Goal: Task Accomplishment & Management: Manage account settings

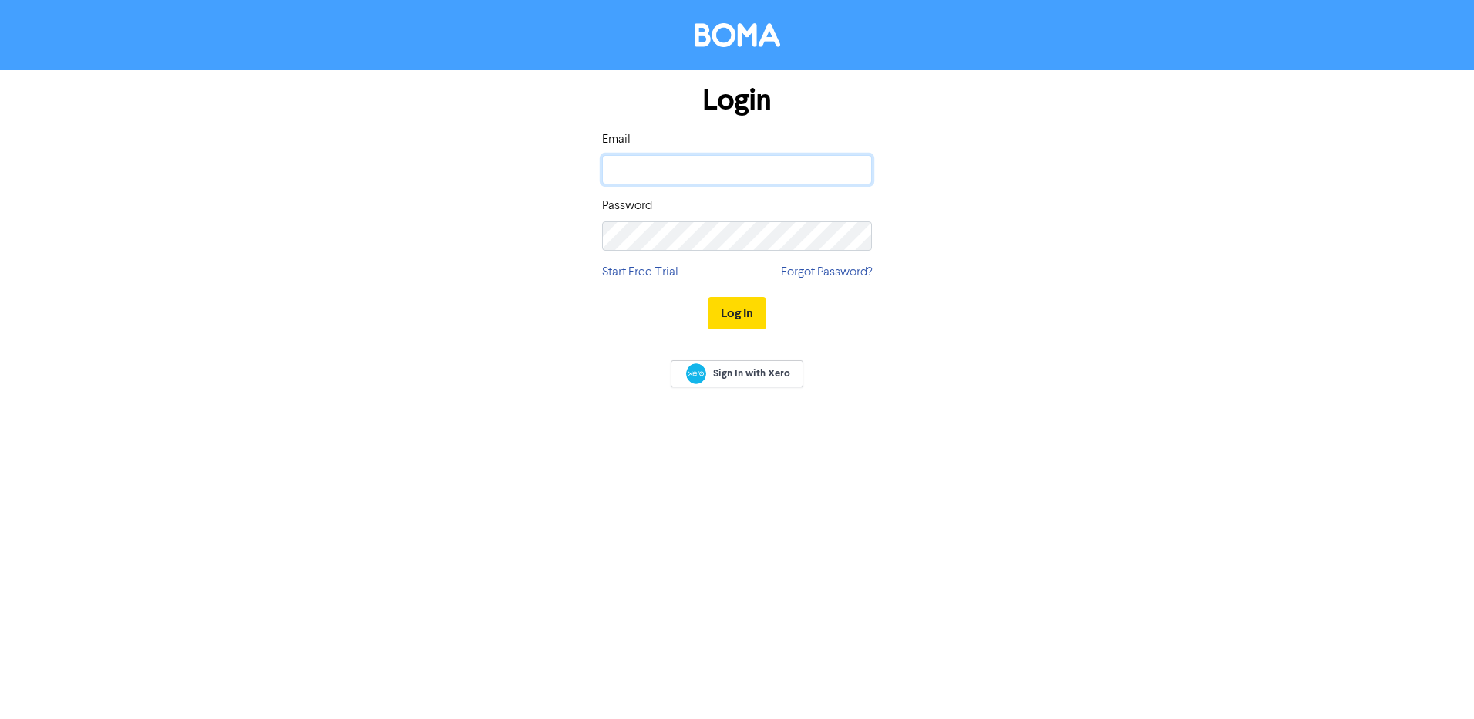
click at [756, 172] on input "email" at bounding box center [737, 169] width 270 height 29
type input "s"
type input "[EMAIL_ADDRESS][DOMAIN_NAME]"
click at [708, 297] on button "Log In" at bounding box center [737, 313] width 59 height 32
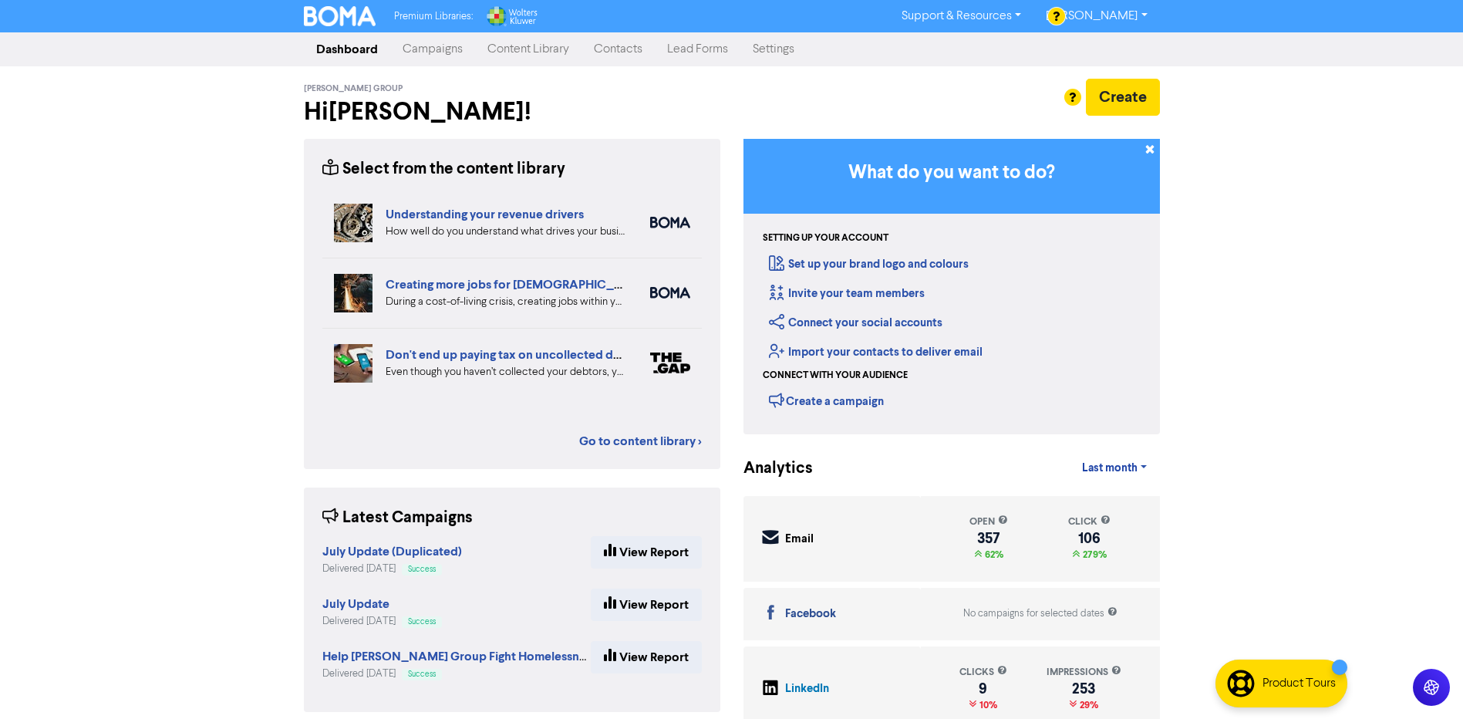
click at [614, 48] on link "Contacts" at bounding box center [617, 49] width 73 height 31
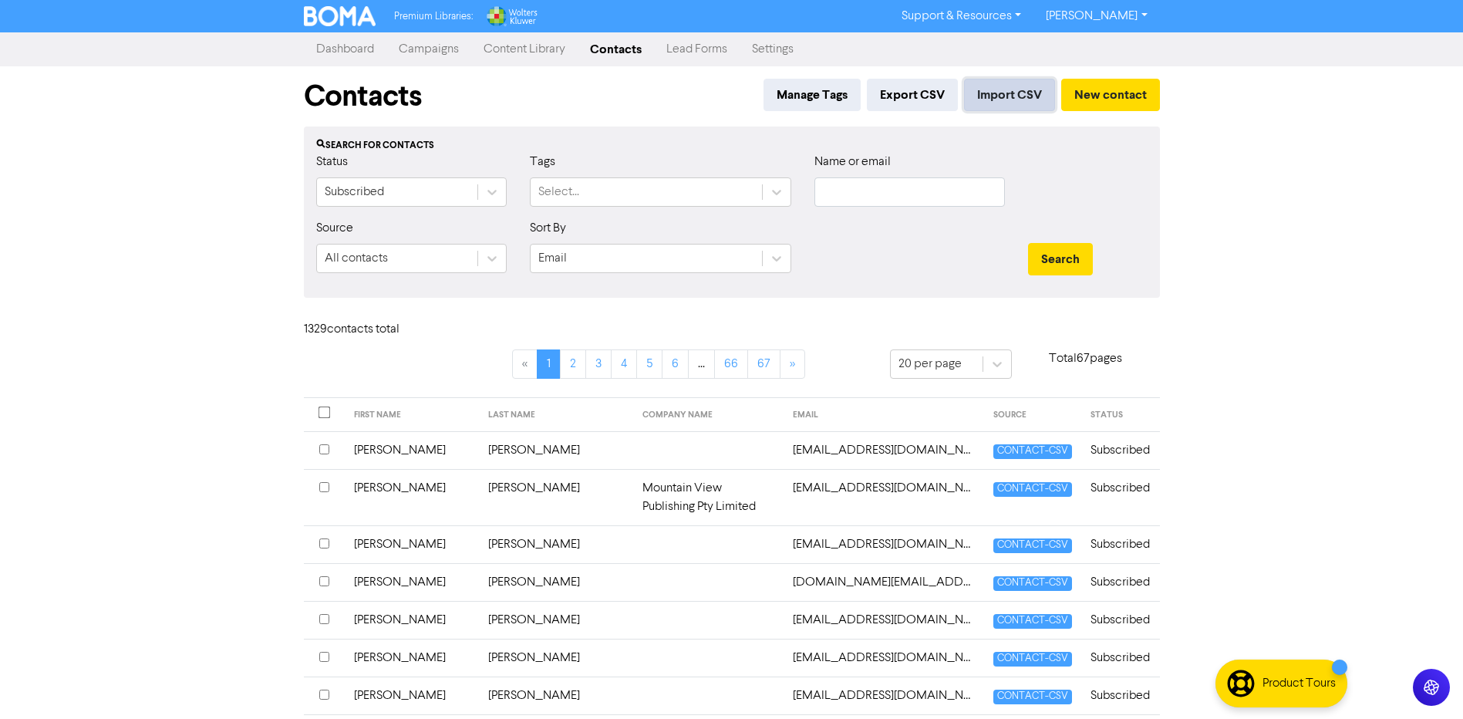
click at [978, 99] on button "Import CSV" at bounding box center [1009, 95] width 91 height 32
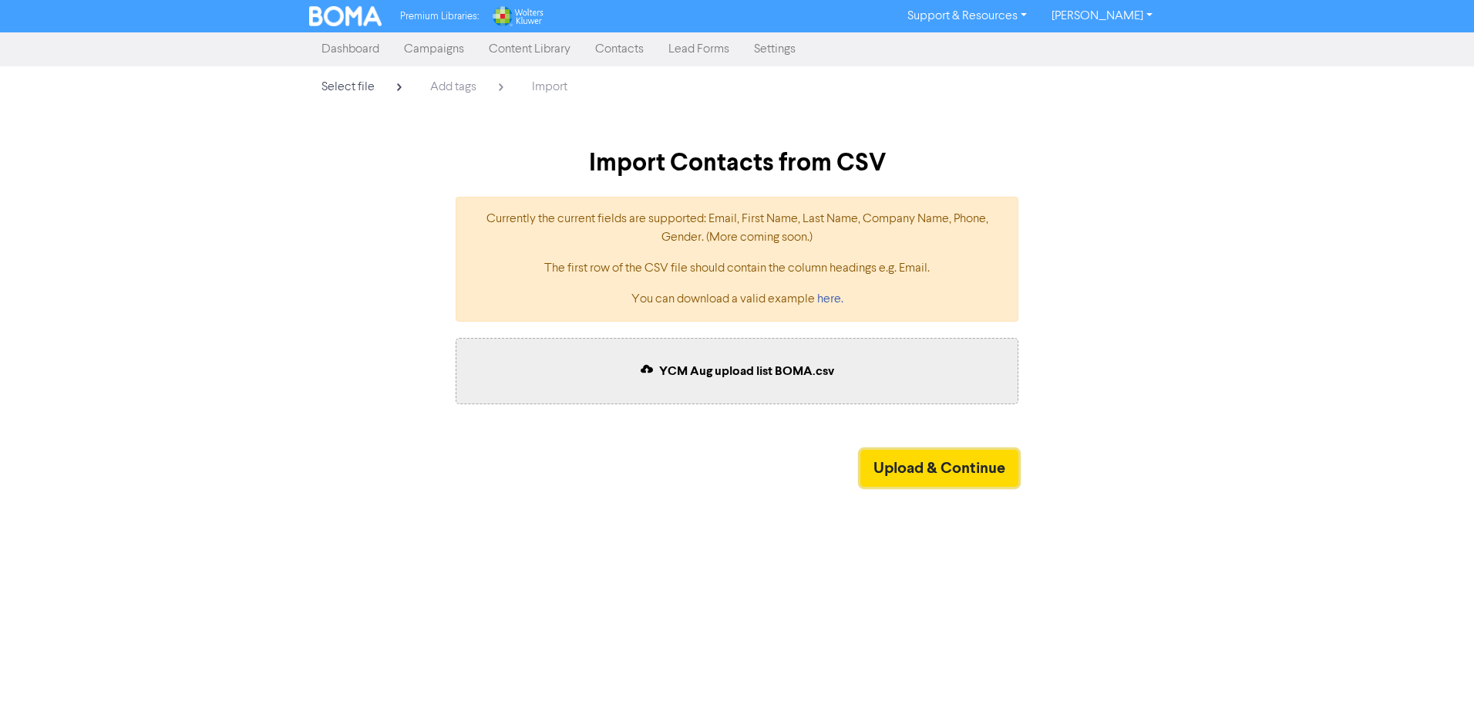
drag, startPoint x: 992, startPoint y: 463, endPoint x: 712, endPoint y: 571, distance: 300.0
click at [992, 463] on button "Upload & Continue" at bounding box center [939, 467] width 158 height 37
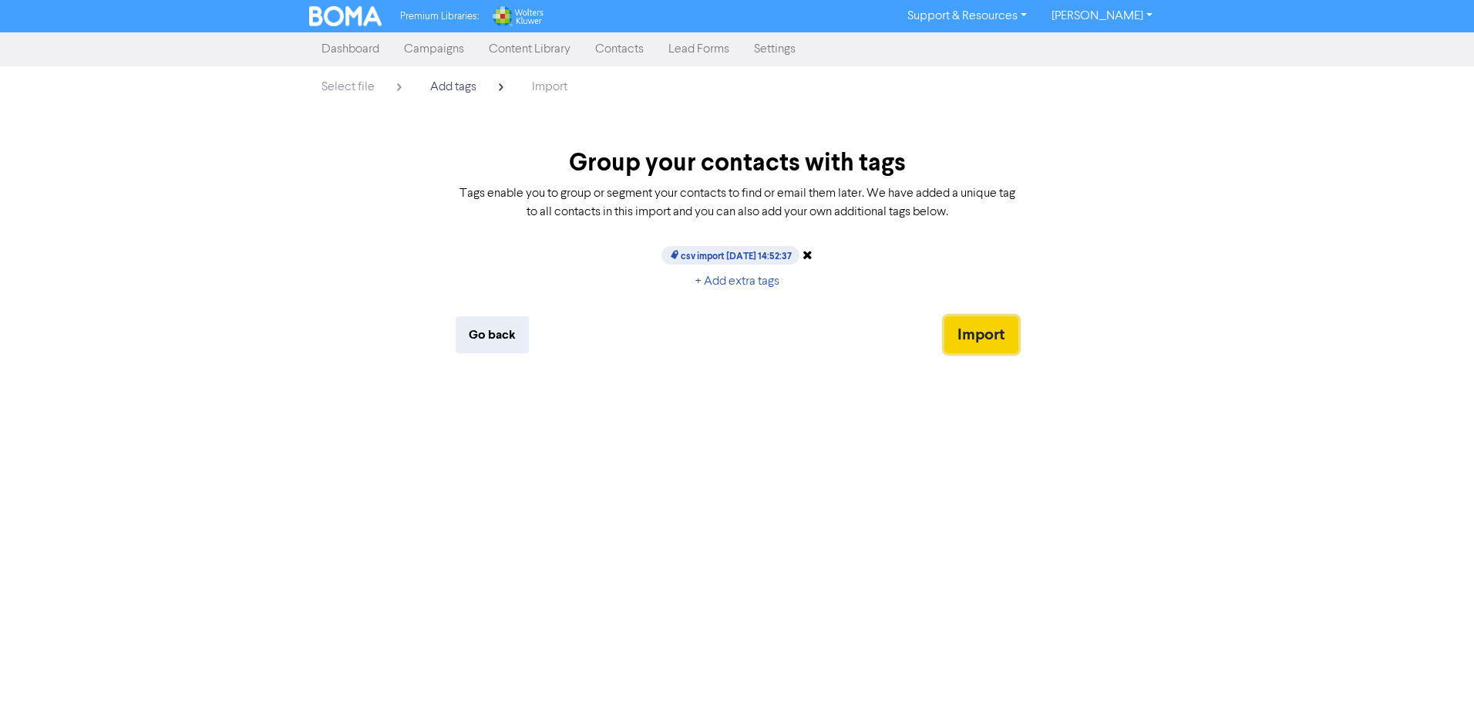
click at [972, 322] on button "Import" at bounding box center [981, 334] width 74 height 37
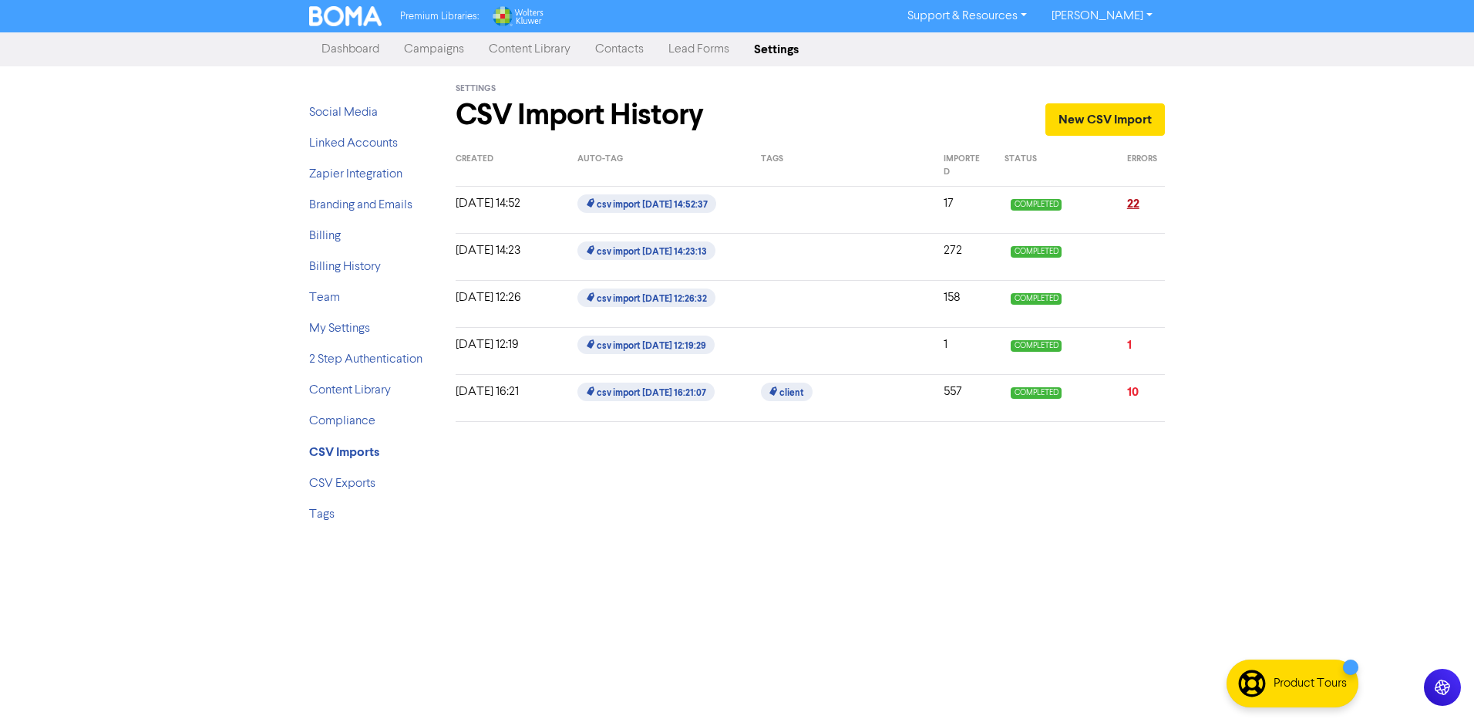
click at [1133, 206] on link "22" at bounding box center [1133, 203] width 12 height 15
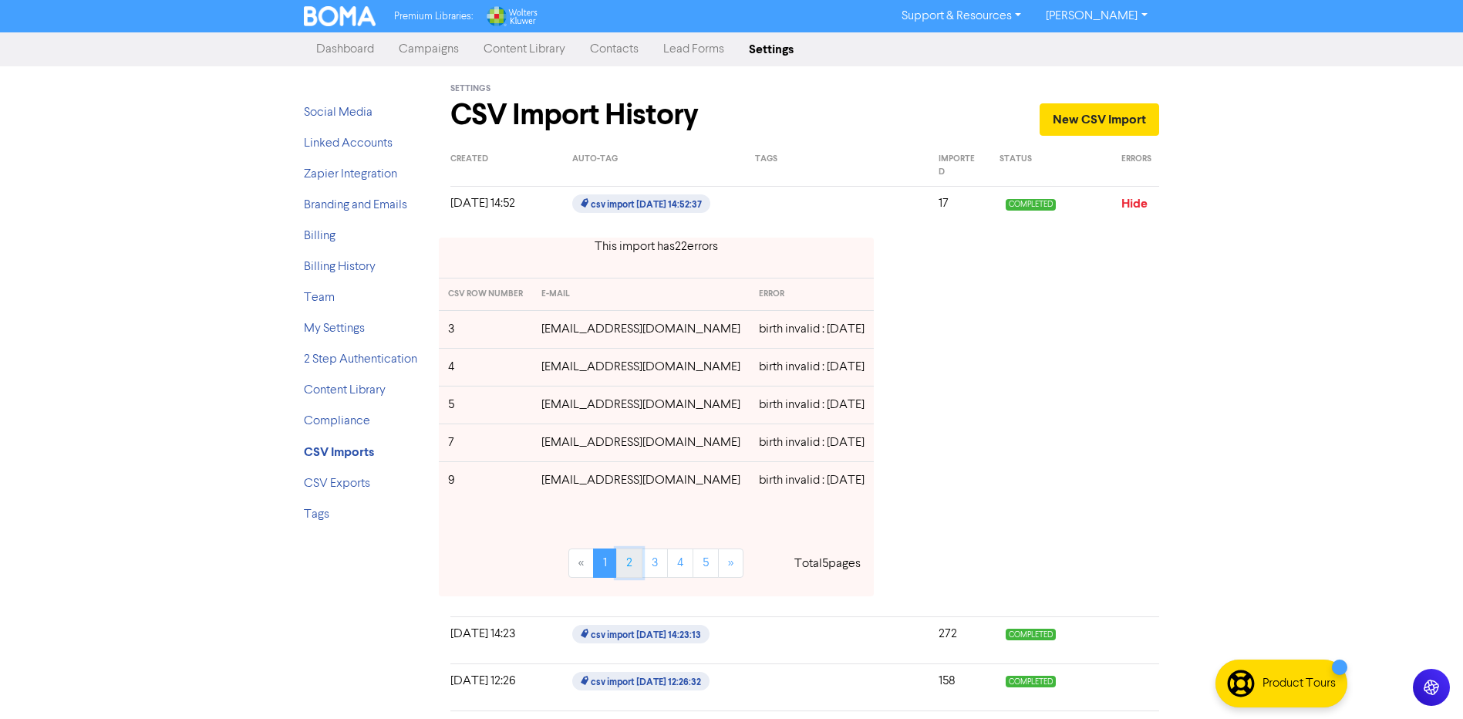
click at [621, 571] on link "2" at bounding box center [629, 562] width 26 height 29
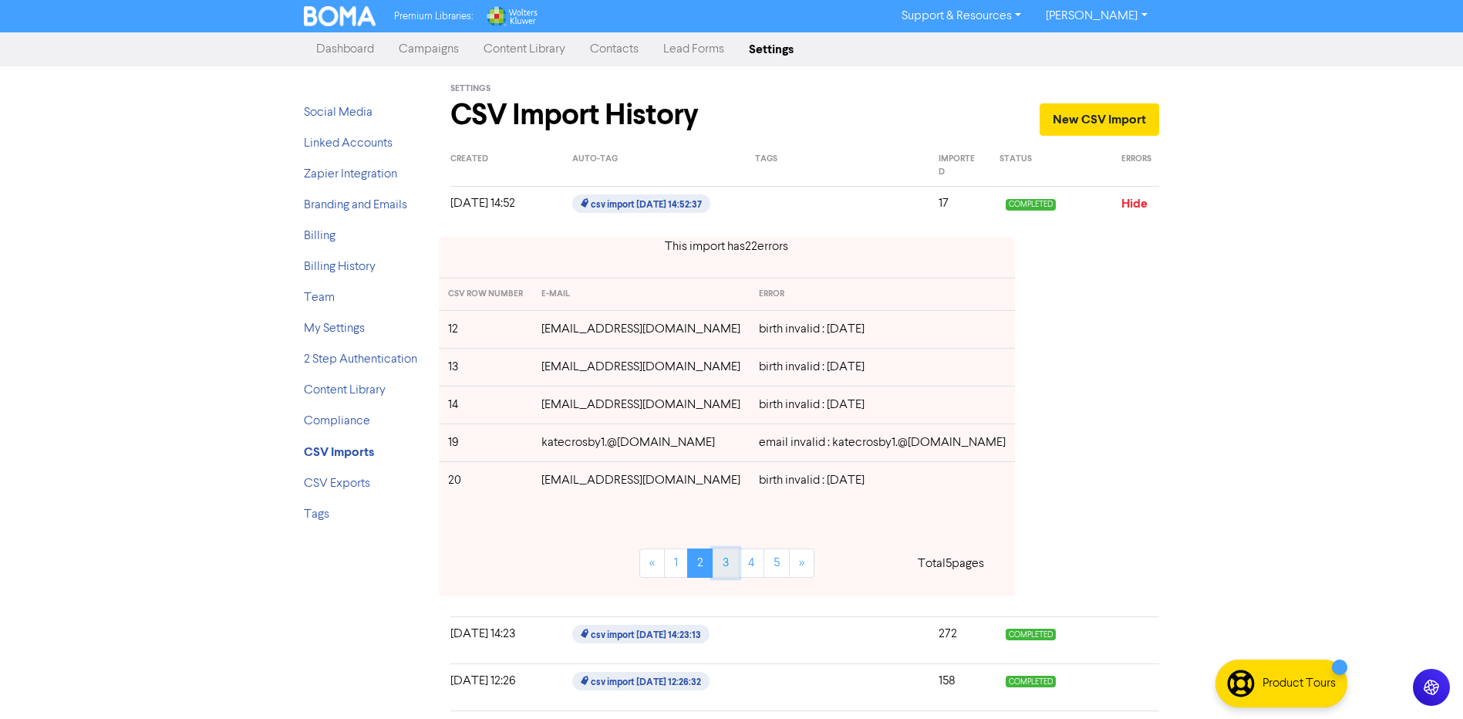
click at [712, 558] on link "3" at bounding box center [725, 562] width 26 height 29
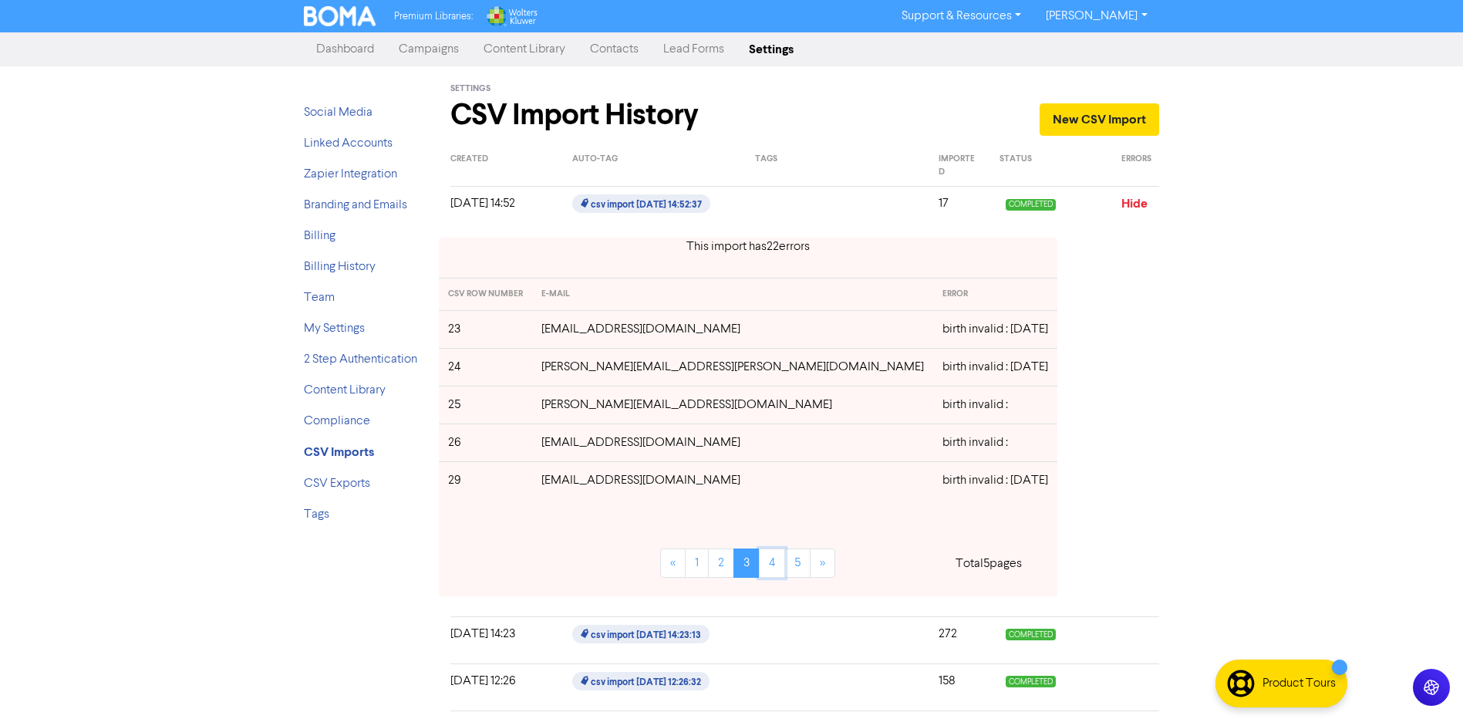
click at [759, 558] on link "4" at bounding box center [772, 562] width 26 height 29
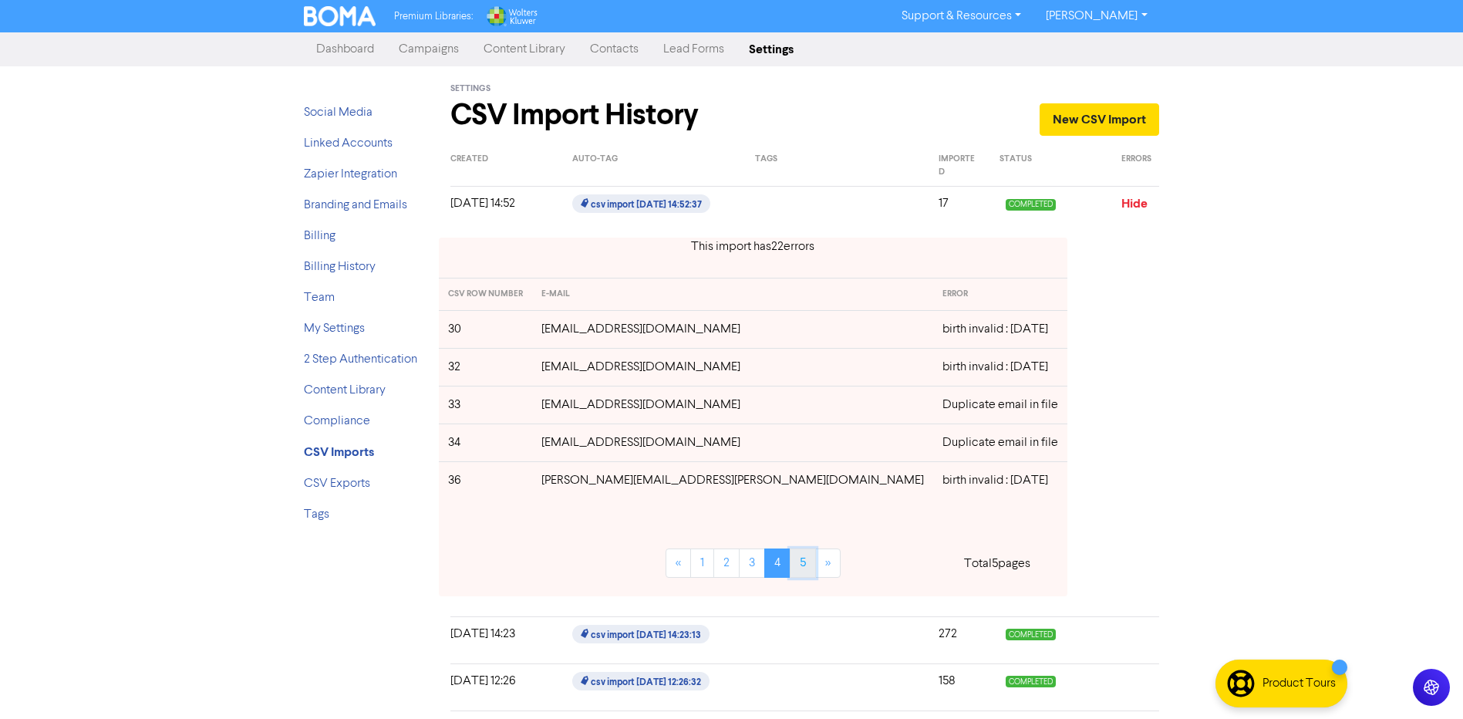
click at [790, 559] on link "5" at bounding box center [803, 562] width 26 height 29
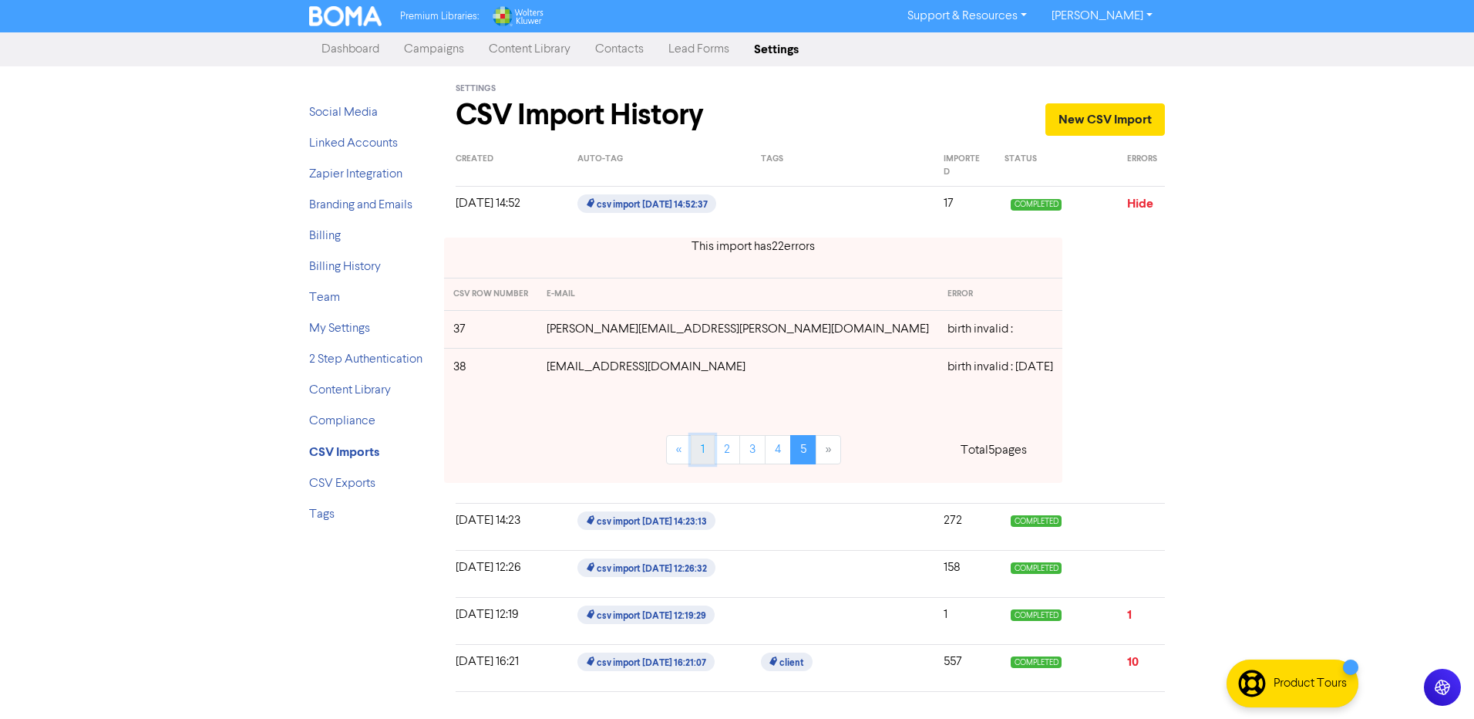
click at [691, 454] on link "1" at bounding box center [703, 449] width 24 height 29
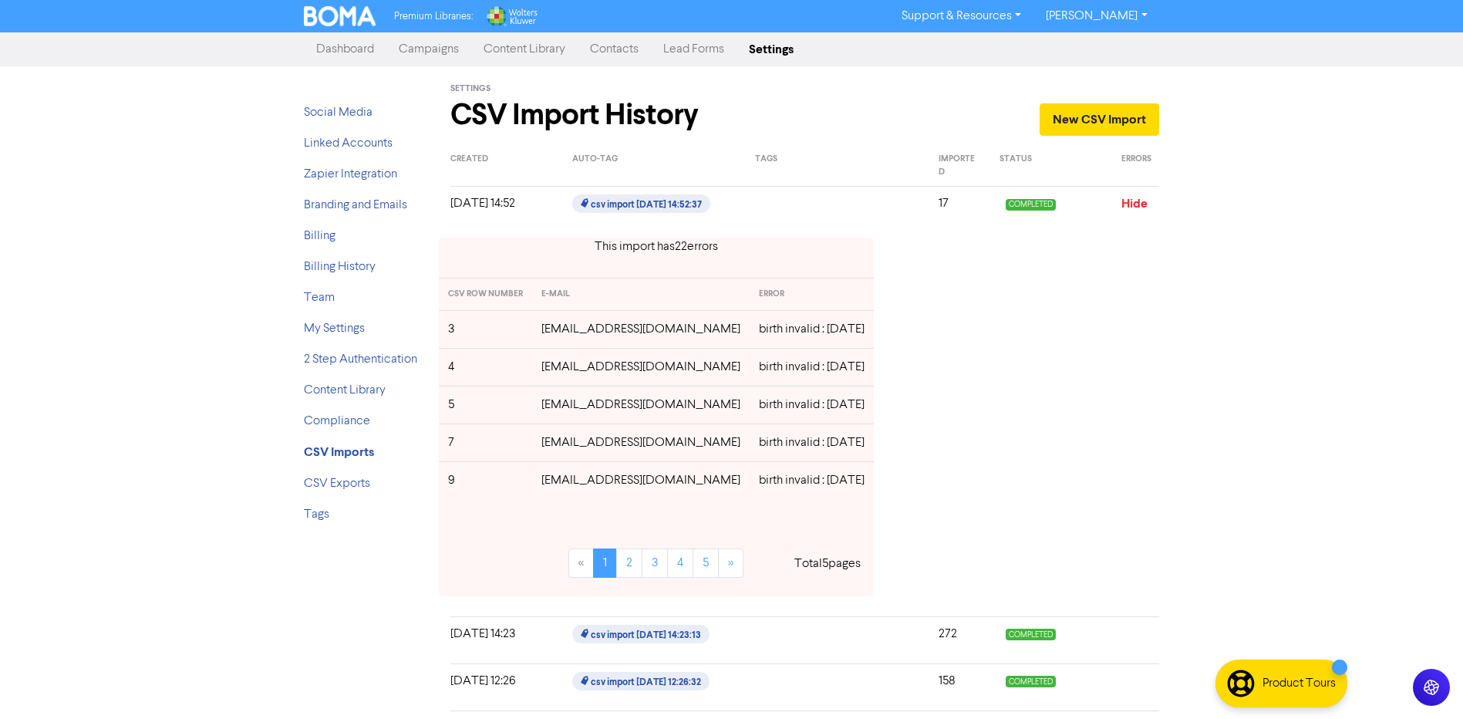
click at [586, 326] on td "[EMAIL_ADDRESS][DOMAIN_NAME]" at bounding box center [640, 329] width 217 height 38
click at [623, 563] on link "2" at bounding box center [629, 562] width 26 height 29
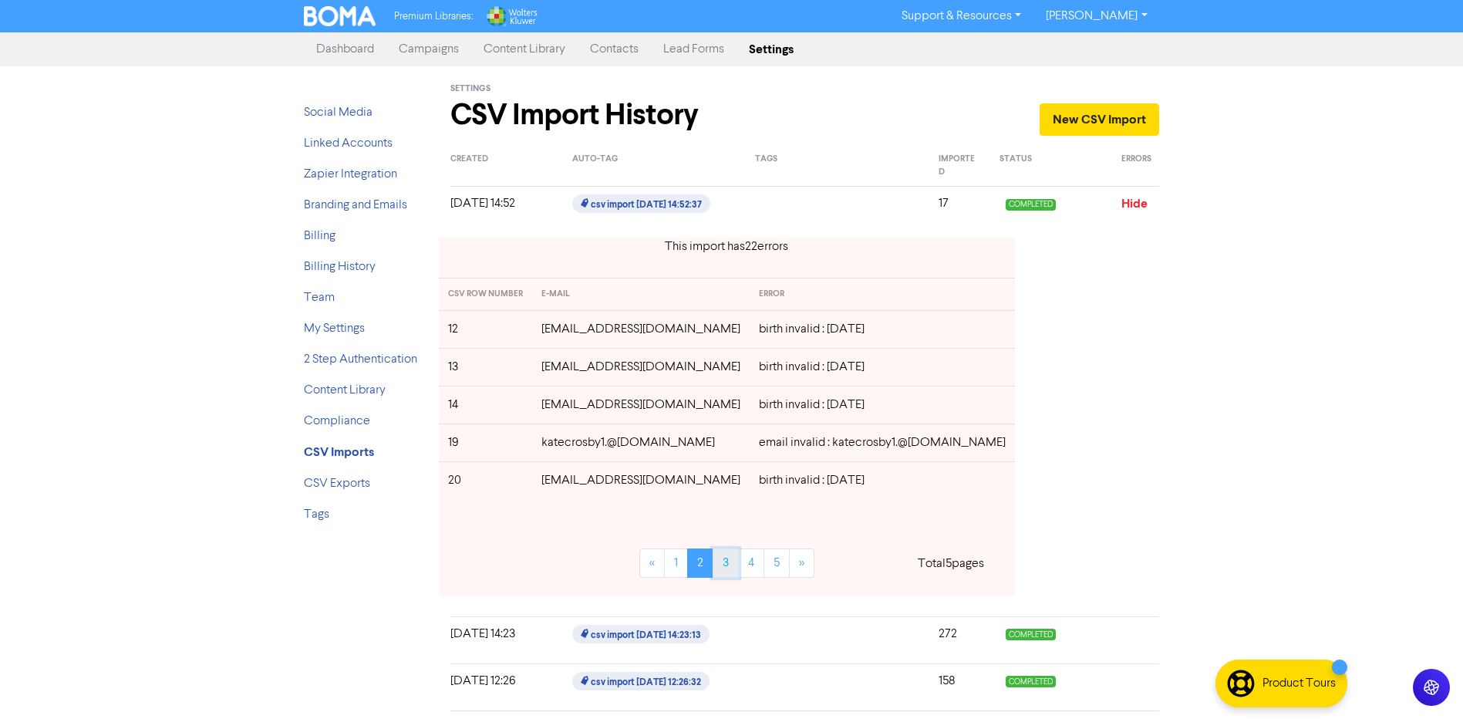
click at [712, 564] on link "3" at bounding box center [725, 562] width 26 height 29
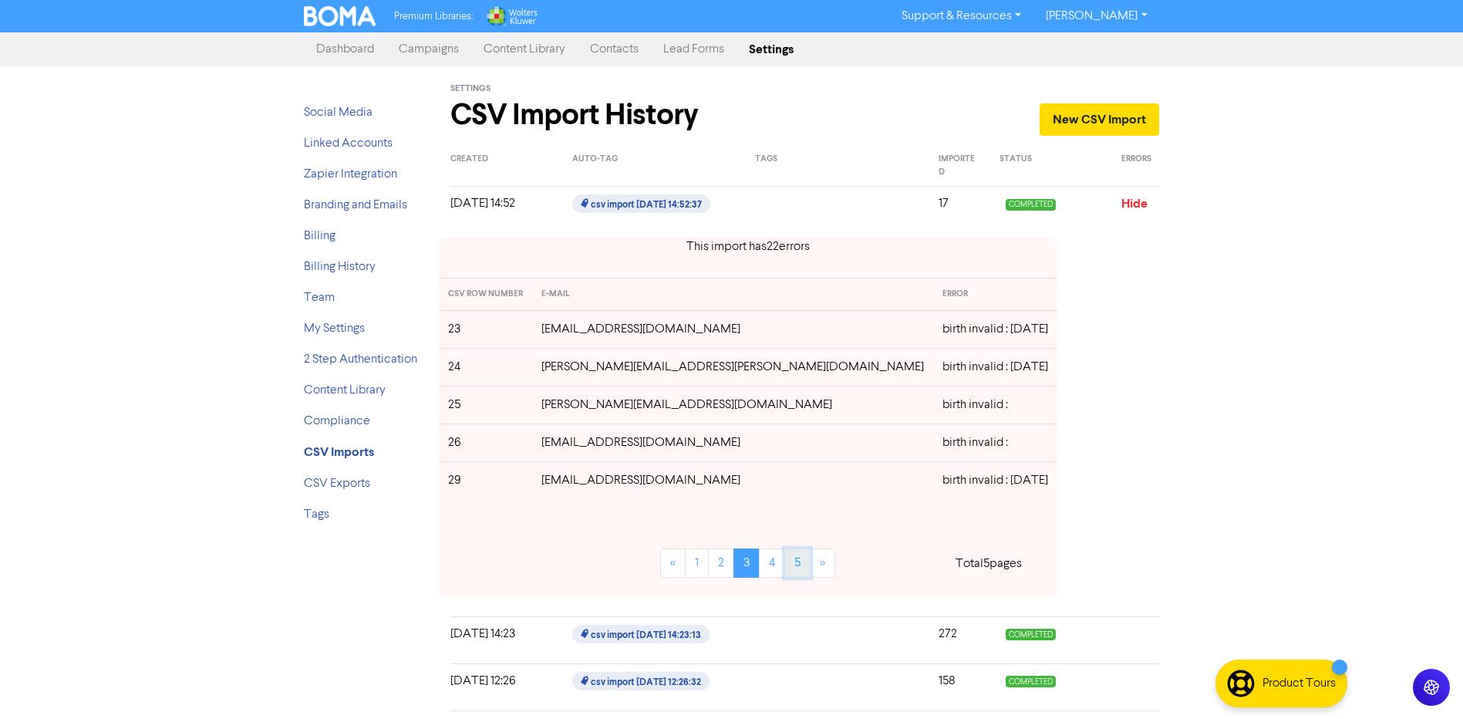
click at [784, 556] on link "5" at bounding box center [797, 562] width 26 height 29
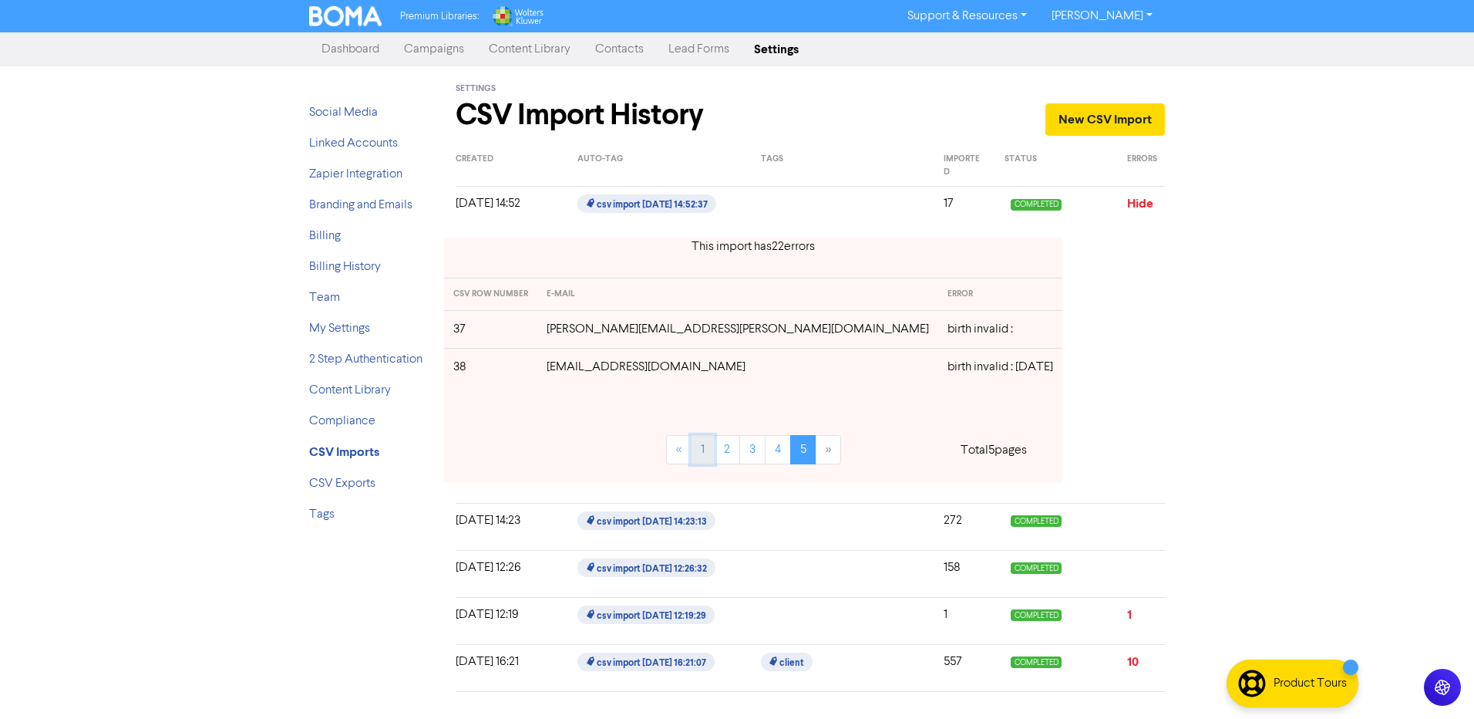
click at [691, 441] on link "1" at bounding box center [703, 449] width 24 height 29
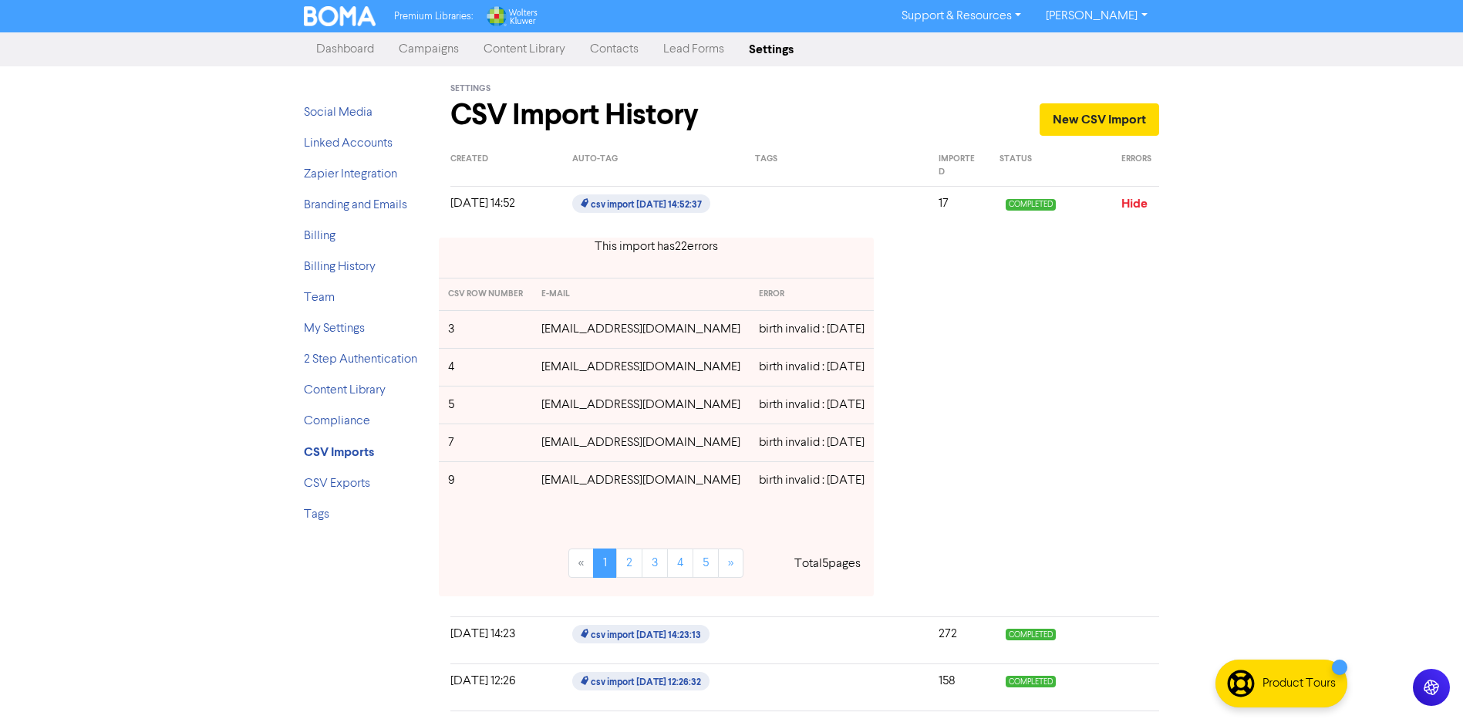
click at [648, 246] on div "This import has 22 error s" at bounding box center [656, 246] width 435 height 19
click at [783, 478] on td "birth invalid : [DATE]" at bounding box center [811, 480] width 124 height 38
click at [638, 569] on link "2" at bounding box center [629, 562] width 26 height 29
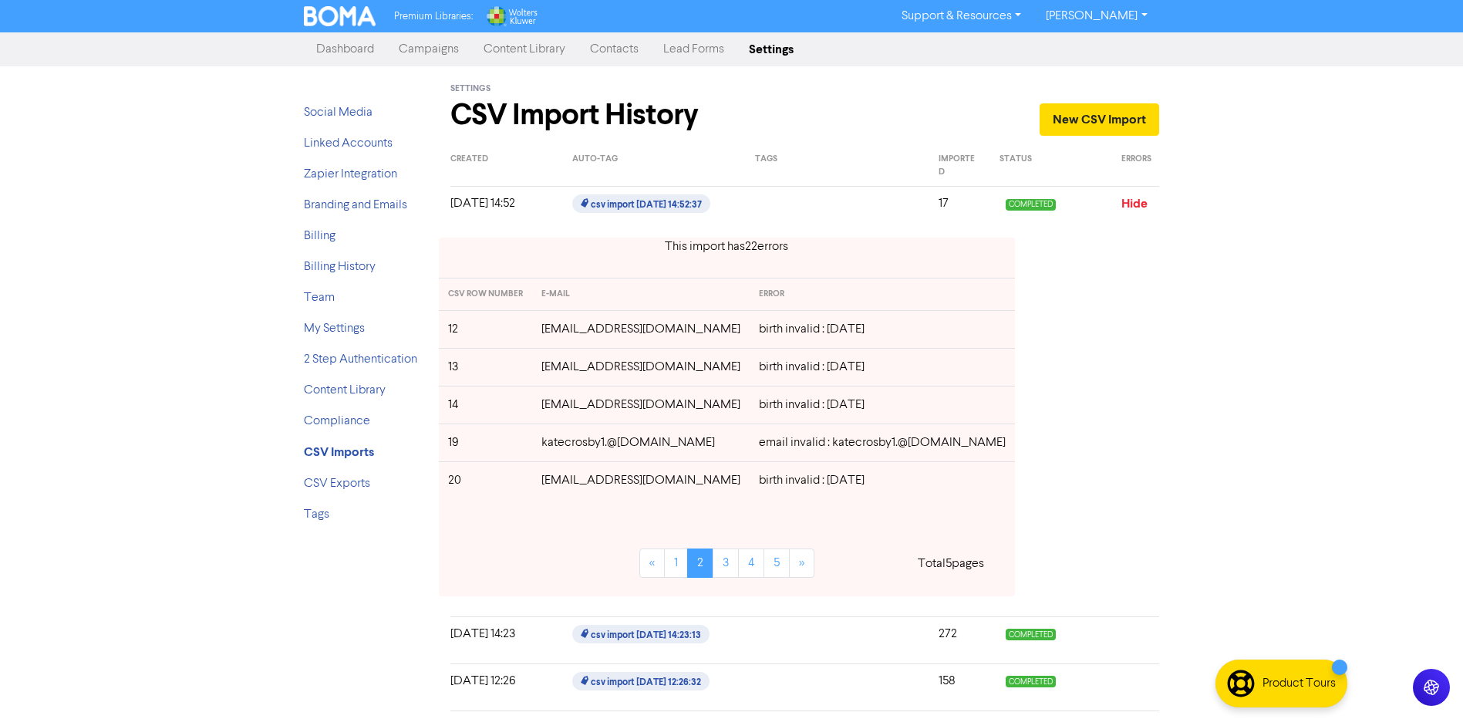
click at [661, 446] on td "katecrosby1.@[DOMAIN_NAME]" at bounding box center [640, 442] width 217 height 38
click at [712, 571] on link "3" at bounding box center [725, 562] width 26 height 29
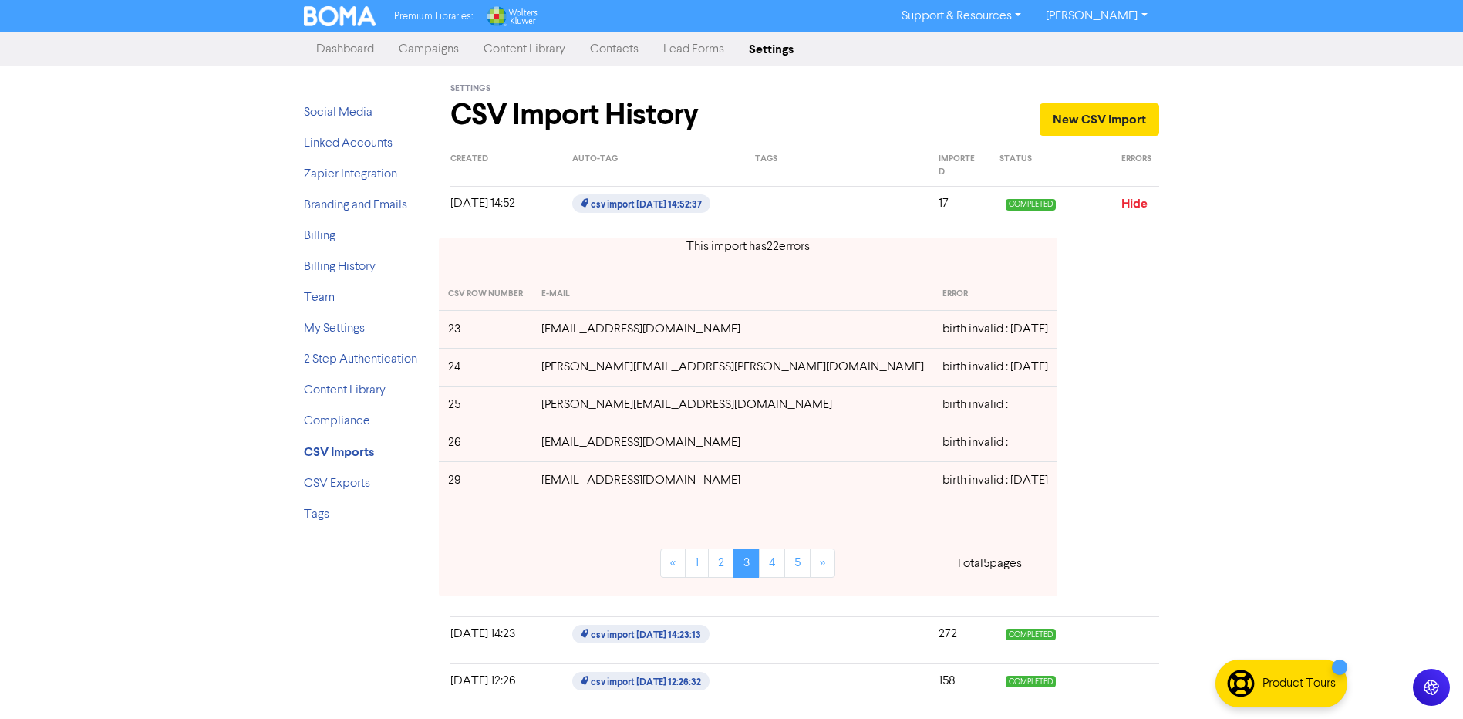
click at [639, 406] on td "[PERSON_NAME][EMAIL_ADDRESS][DOMAIN_NAME]" at bounding box center [732, 405] width 401 height 38
click at [577, 442] on td "[EMAIL_ADDRESS][DOMAIN_NAME]" at bounding box center [732, 442] width 401 height 38
click at [759, 564] on link "4" at bounding box center [772, 562] width 26 height 29
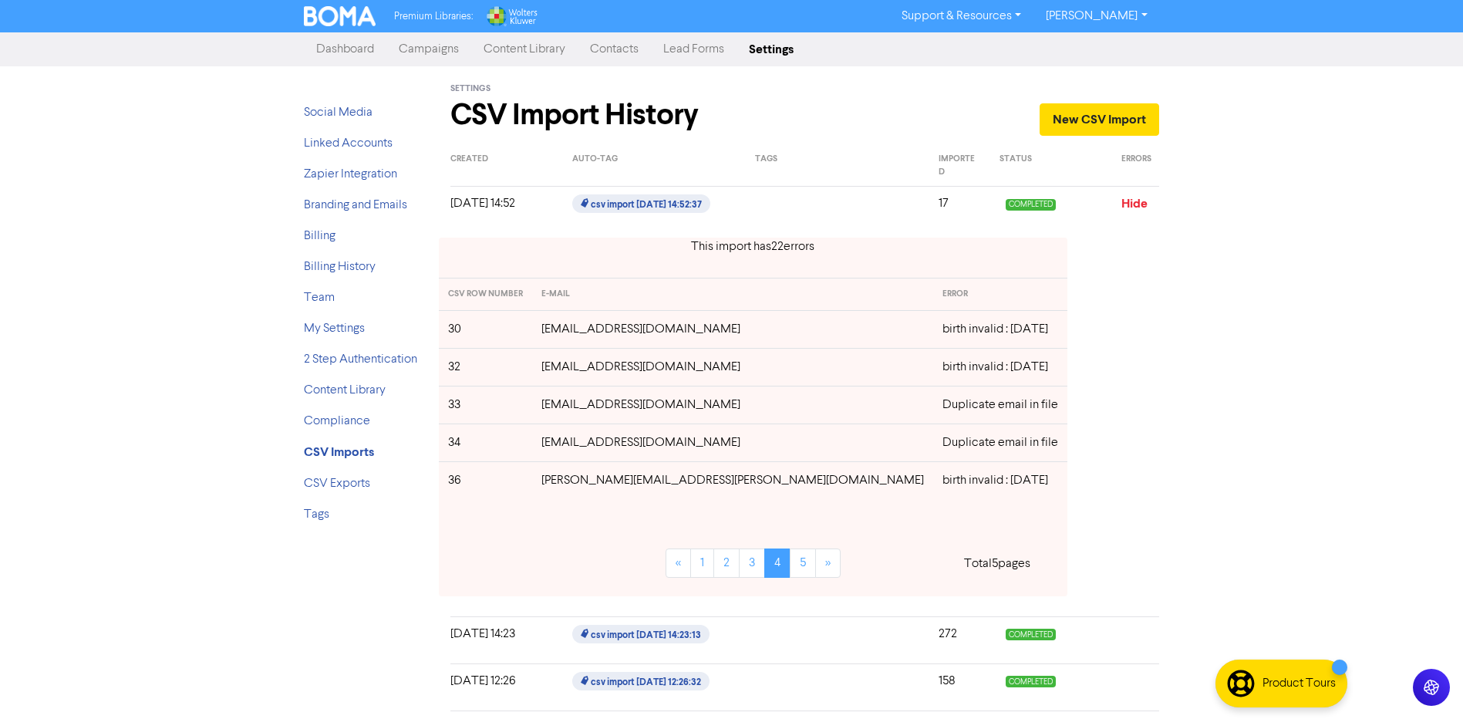
click at [589, 48] on link "Contacts" at bounding box center [613, 49] width 73 height 31
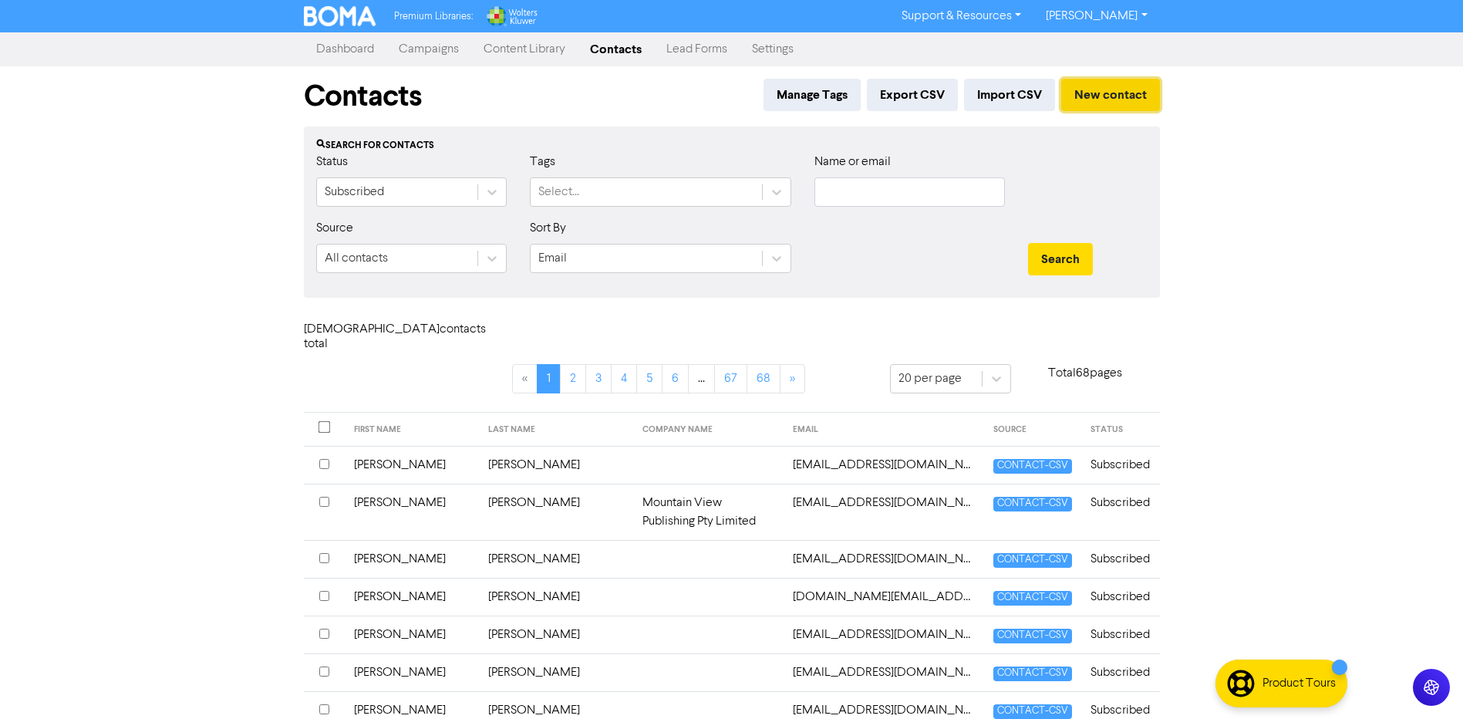
click at [1130, 99] on button "New contact" at bounding box center [1110, 95] width 99 height 32
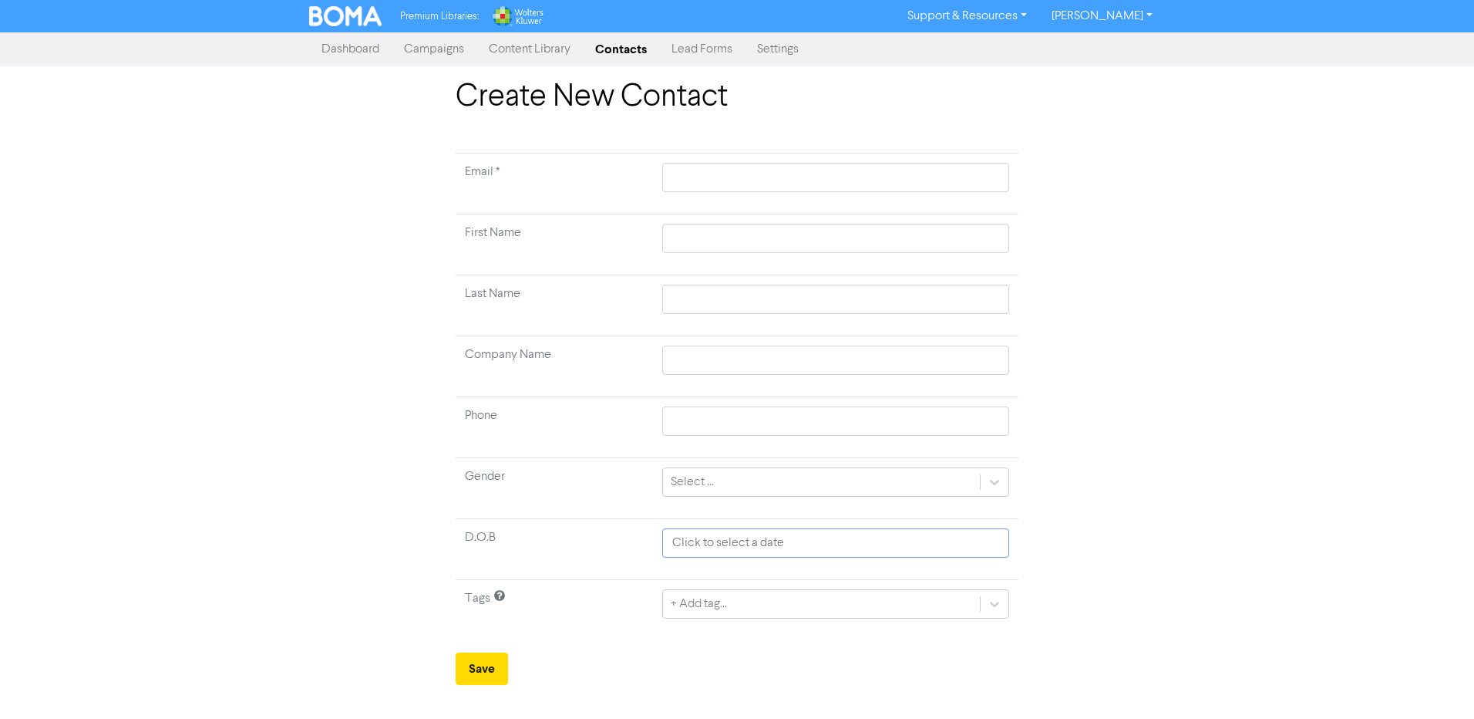
select select "7"
select select "2025"
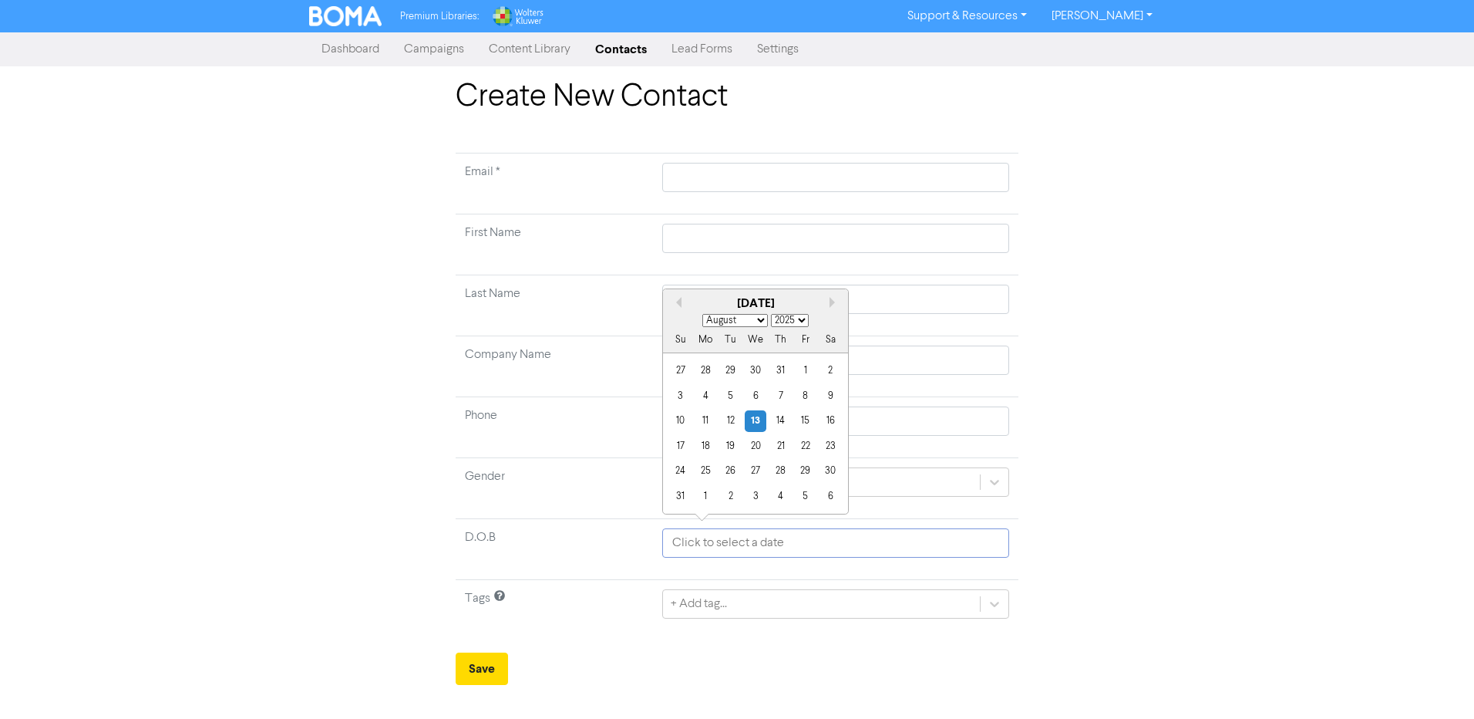
click at [709, 537] on input "text" at bounding box center [835, 542] width 347 height 29
click at [197, 402] on div "Create New Contact Email * First Name Last Name Company Name Phone Gender Selec…" at bounding box center [737, 382] width 1474 height 606
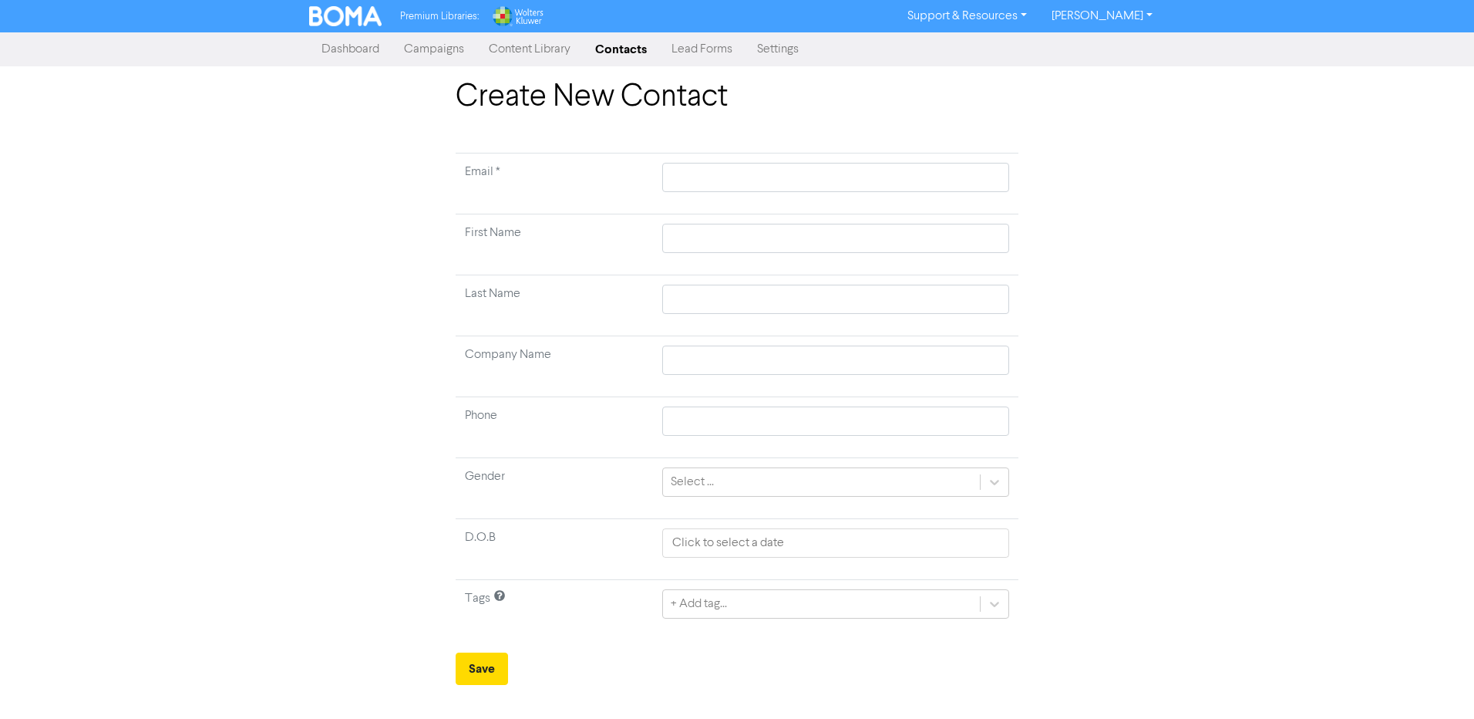
click at [776, 53] on link "Settings" at bounding box center [778, 49] width 66 height 31
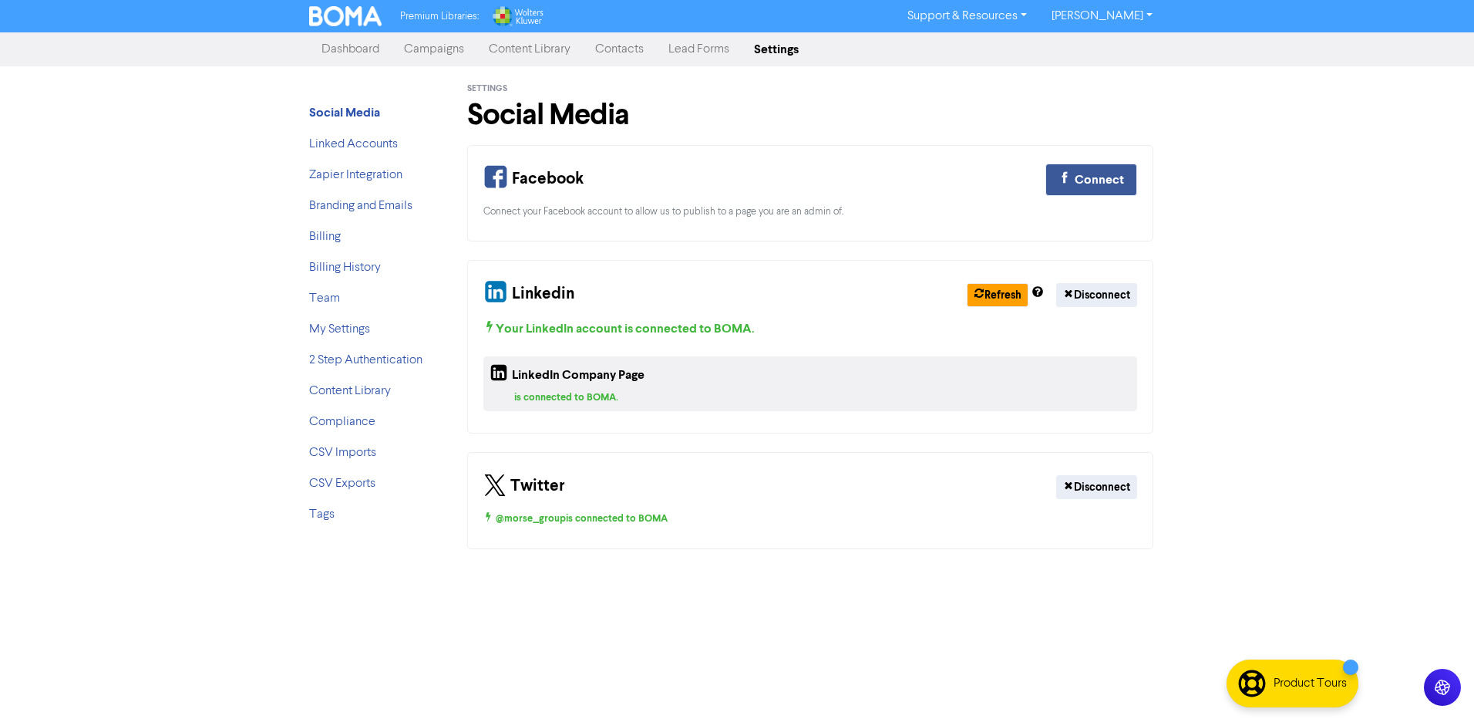
click at [629, 47] on link "Contacts" at bounding box center [619, 49] width 73 height 31
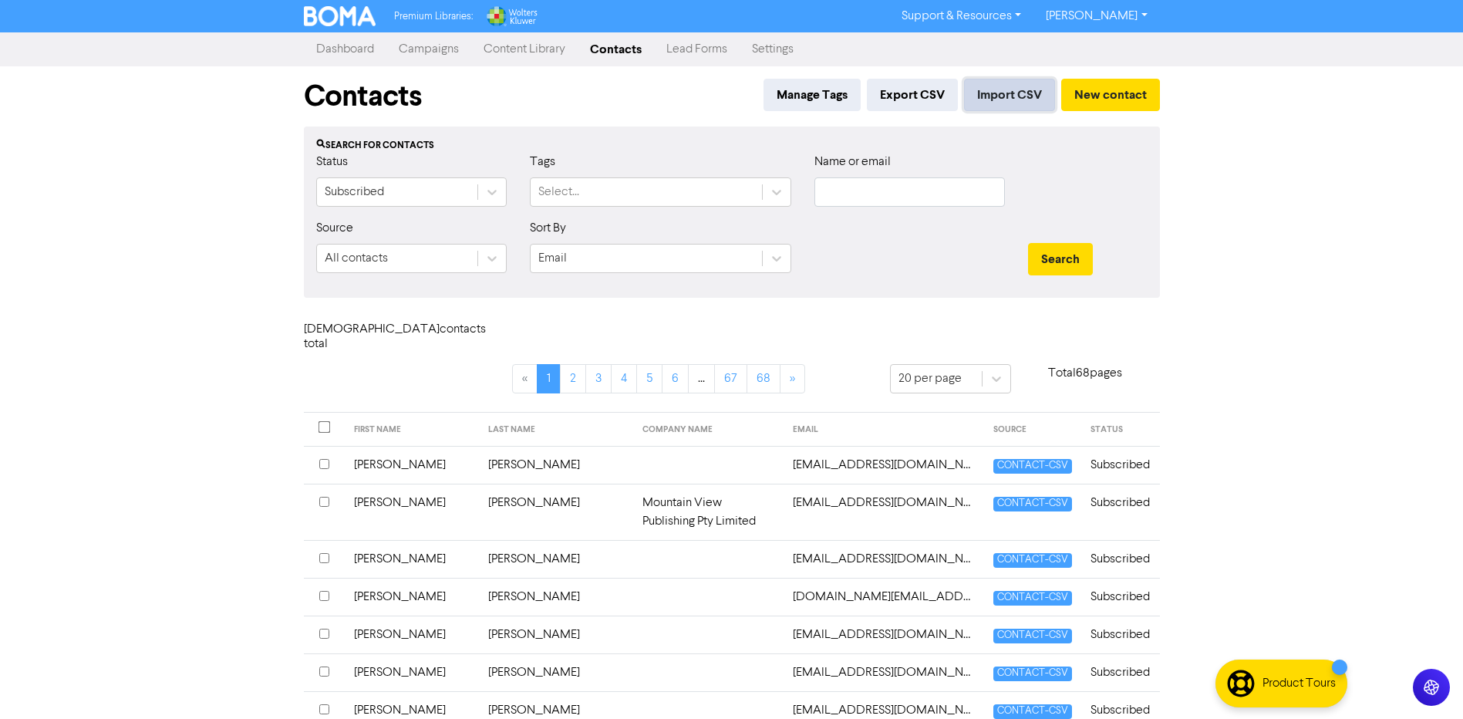
click at [998, 93] on button "Import CSV" at bounding box center [1009, 95] width 91 height 32
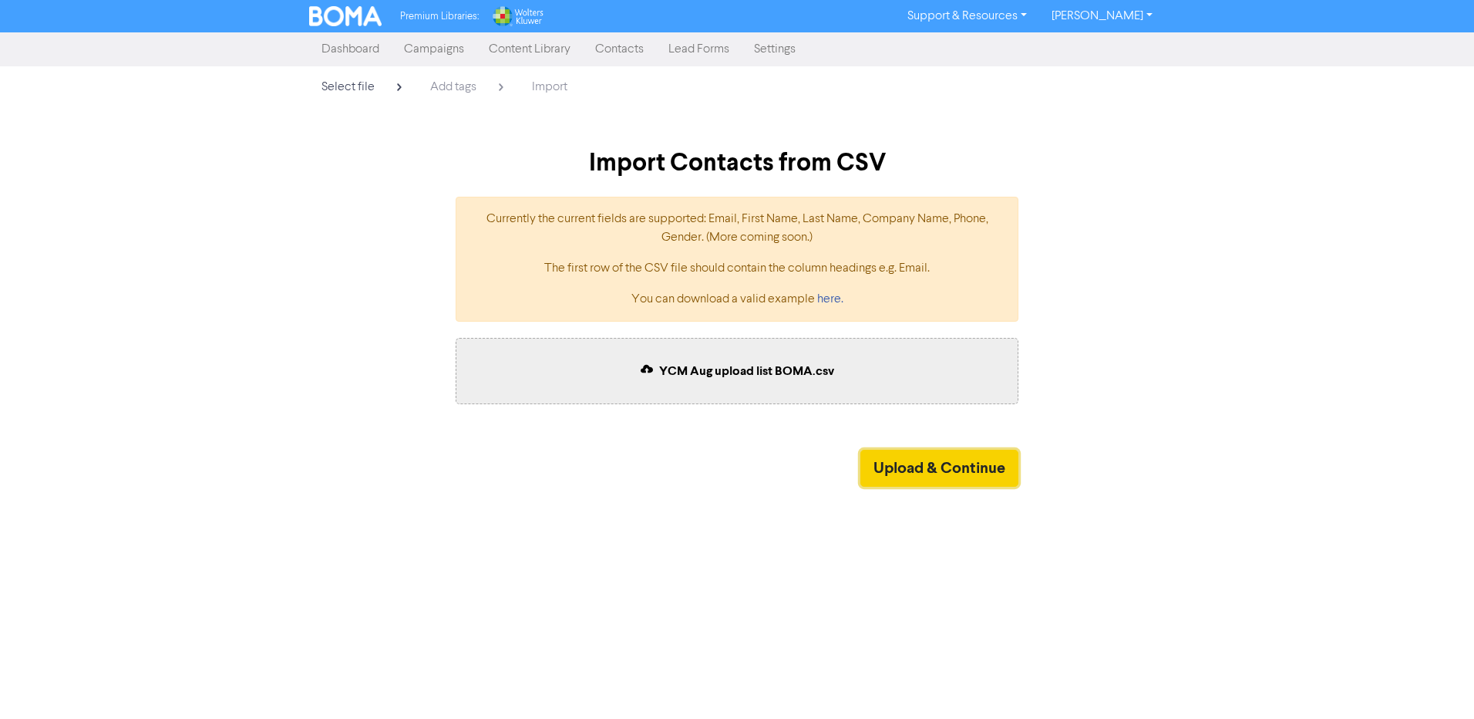
click at [944, 460] on button "Upload & Continue" at bounding box center [939, 467] width 158 height 37
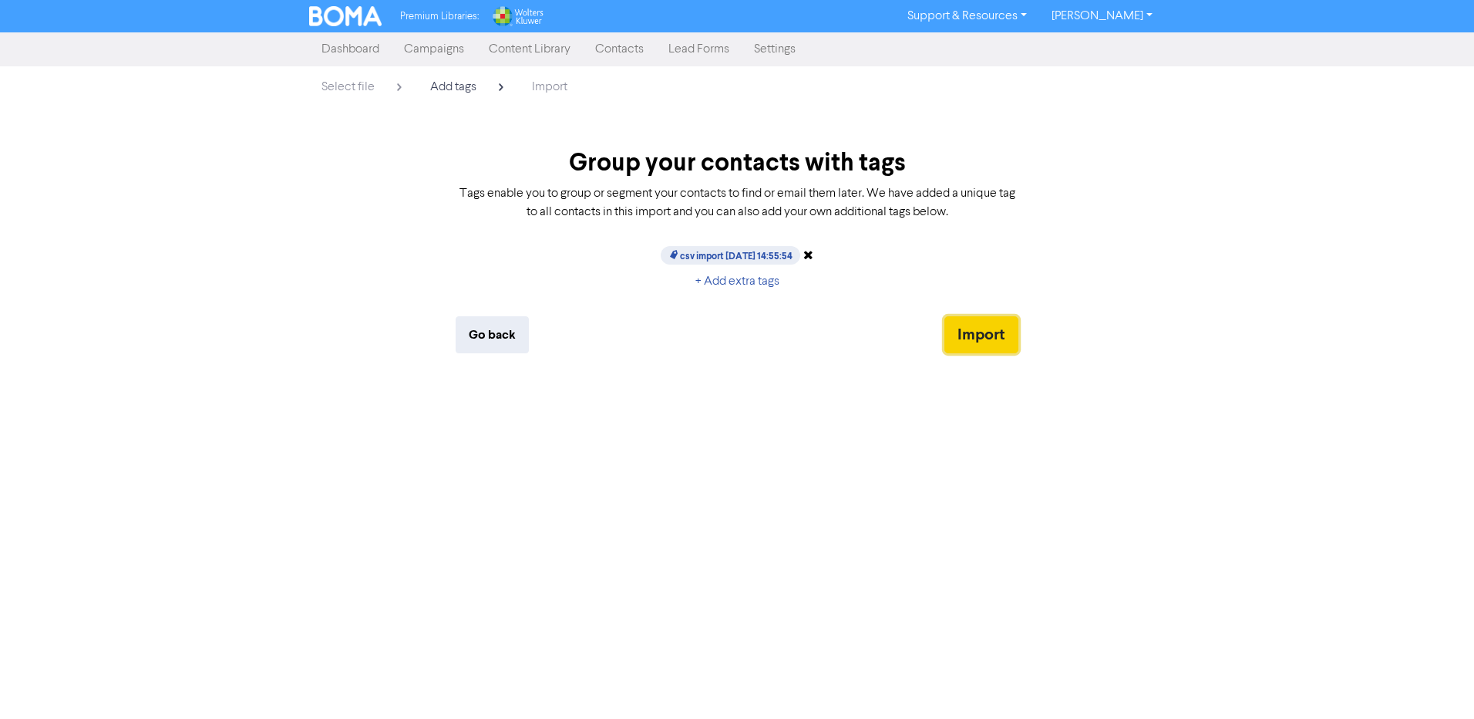
click at [996, 335] on button "Import" at bounding box center [981, 334] width 74 height 37
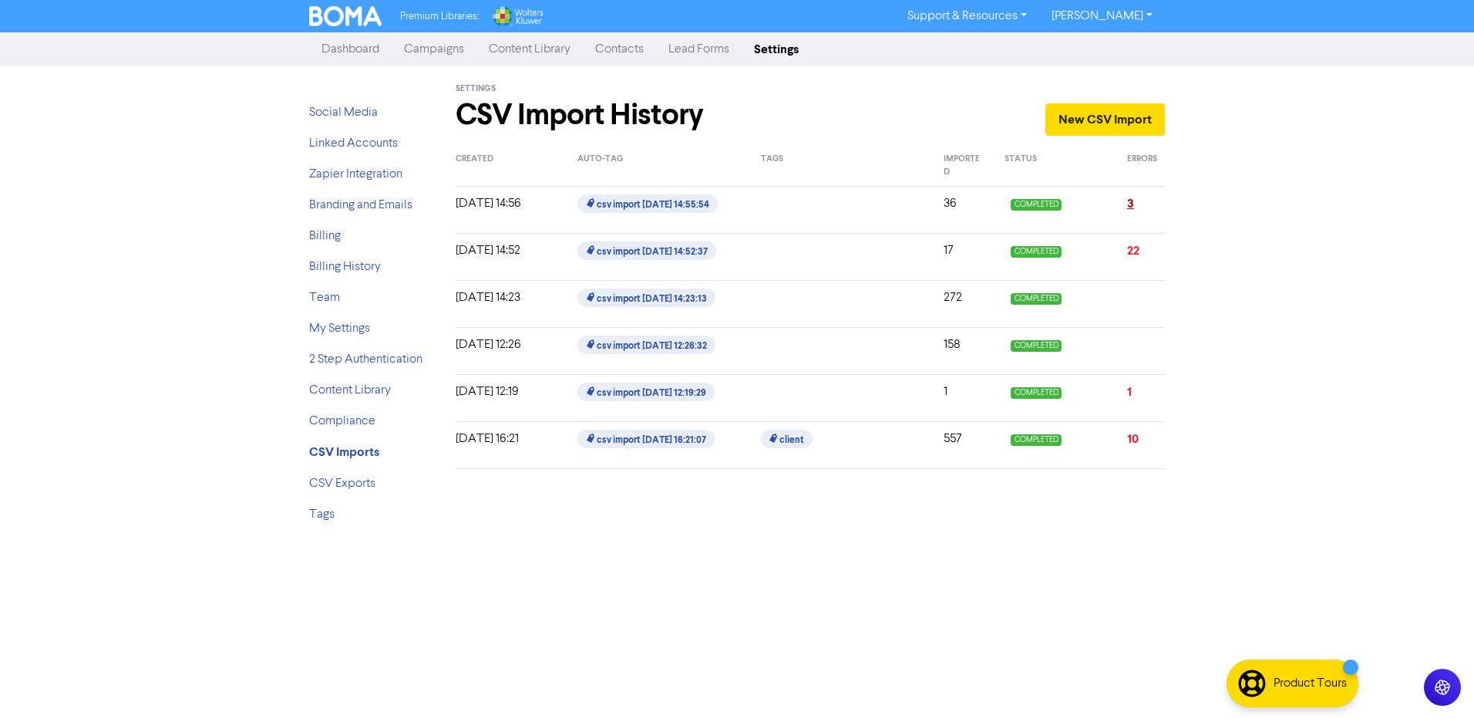
click at [1130, 202] on link "3" at bounding box center [1130, 203] width 7 height 15
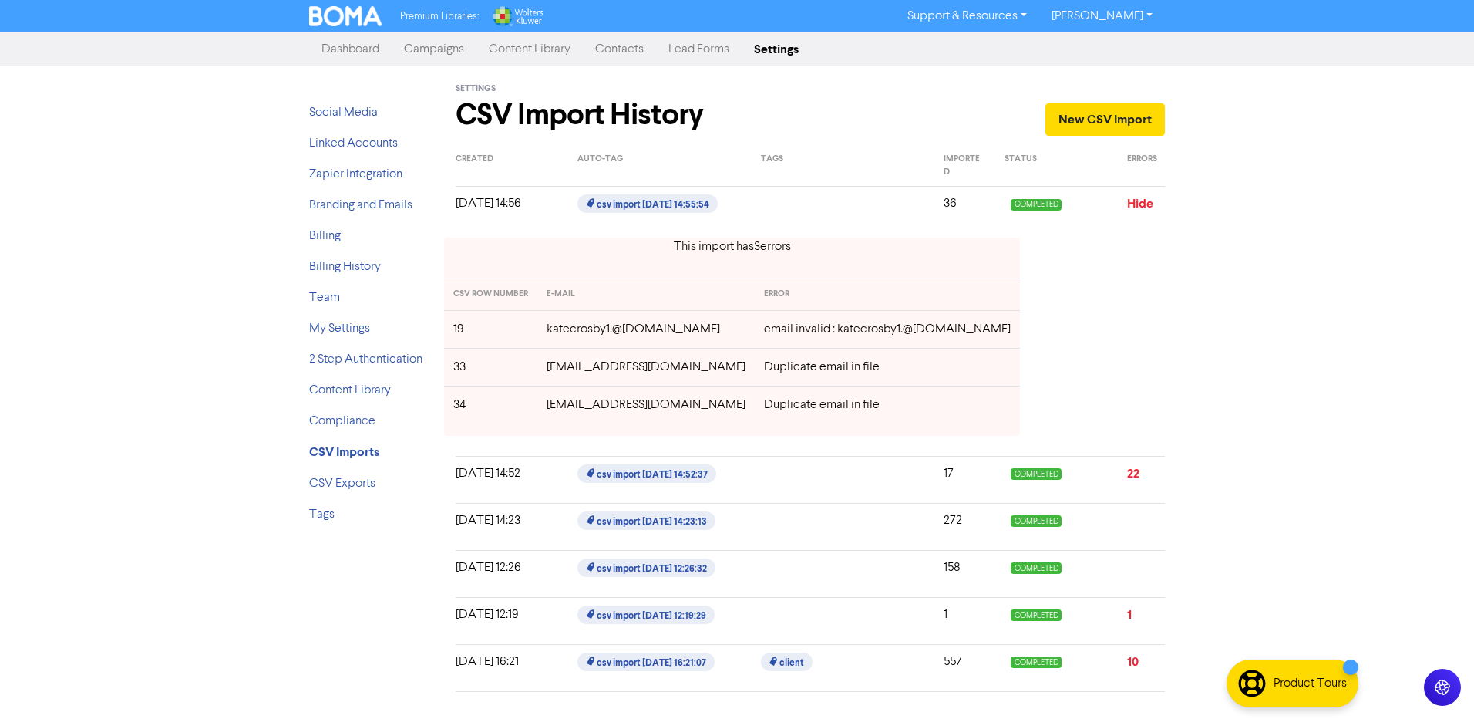
click at [948, 475] on p "17" at bounding box center [963, 473] width 38 height 19
click at [1131, 197] on link "Hide" at bounding box center [1140, 203] width 26 height 15
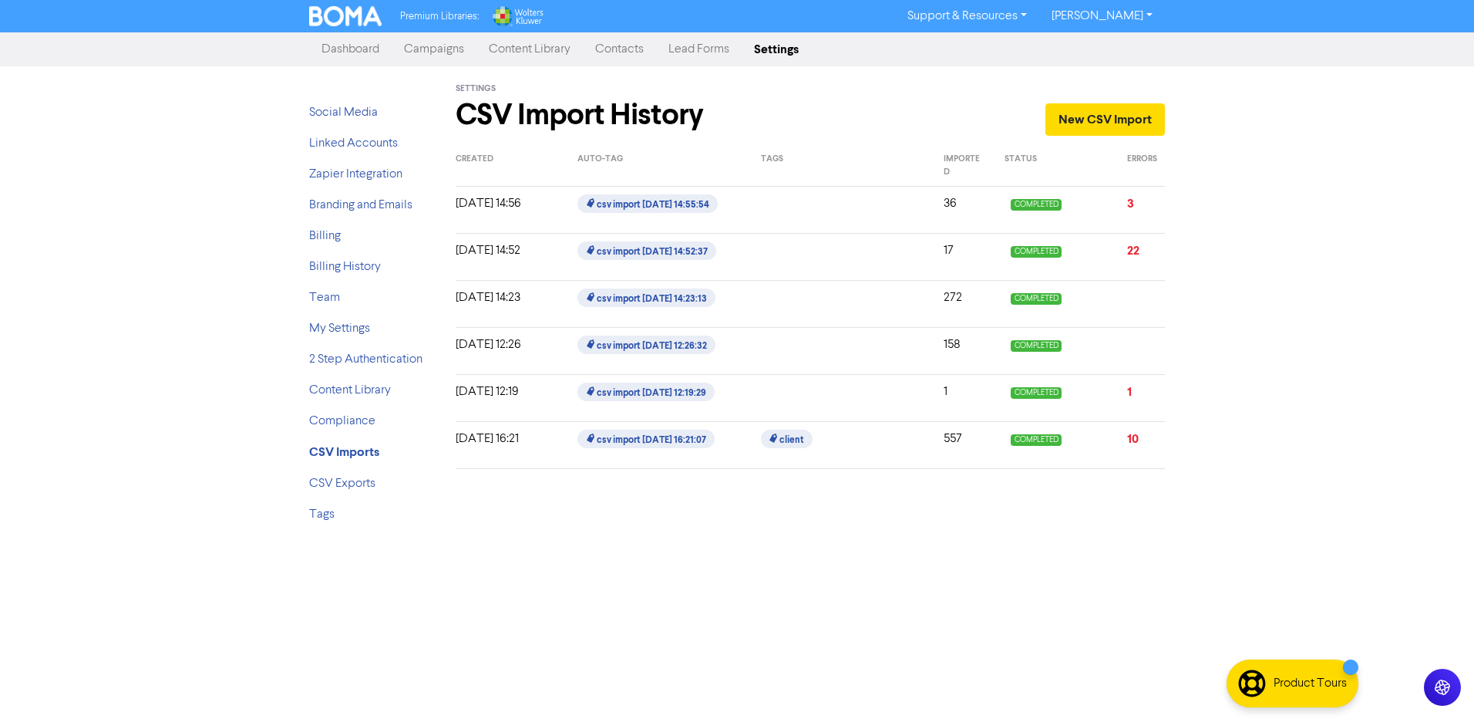
click at [615, 42] on link "Contacts" at bounding box center [619, 49] width 73 height 31
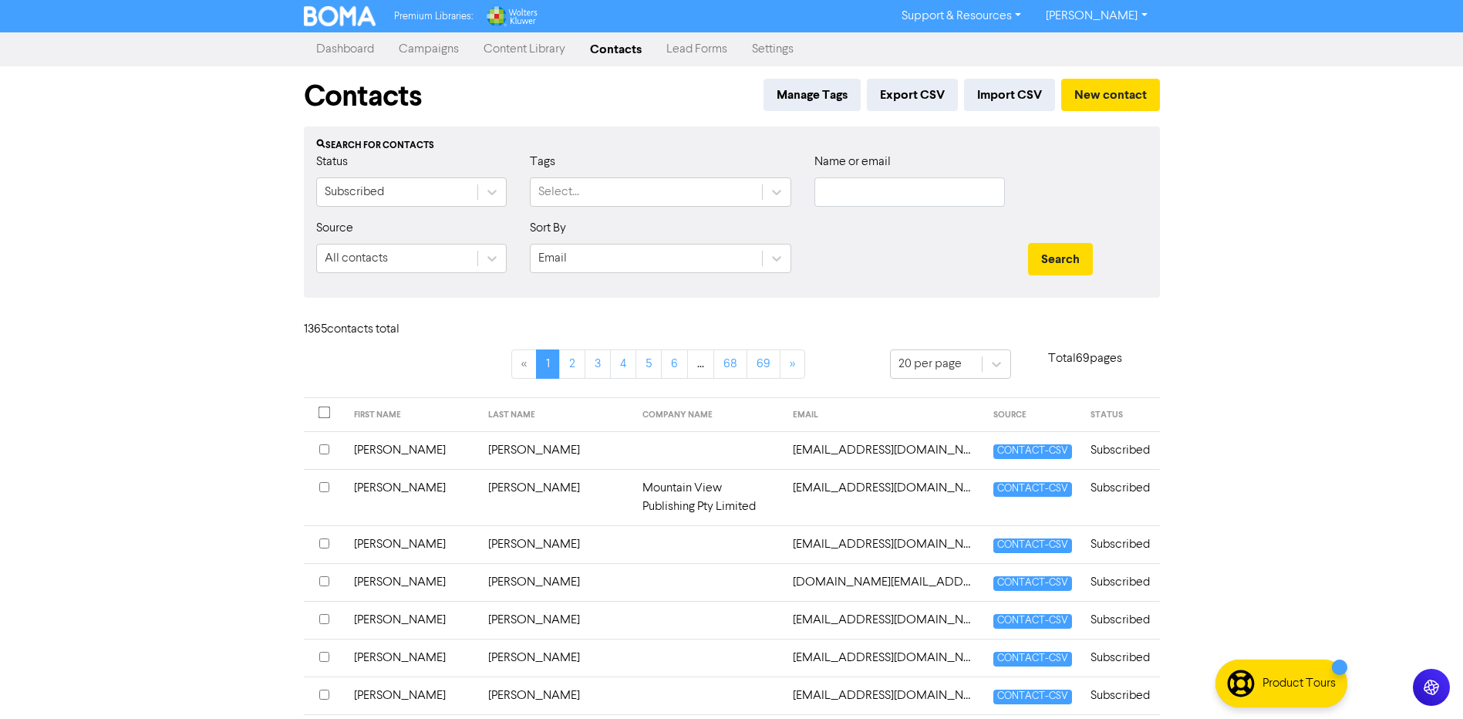
click at [865, 169] on label "Name or email" at bounding box center [852, 162] width 76 height 19
click at [860, 202] on input "text" at bounding box center [909, 191] width 190 height 29
type input "[PERSON_NAME]."
click at [1028, 243] on button "Search" at bounding box center [1060, 259] width 65 height 32
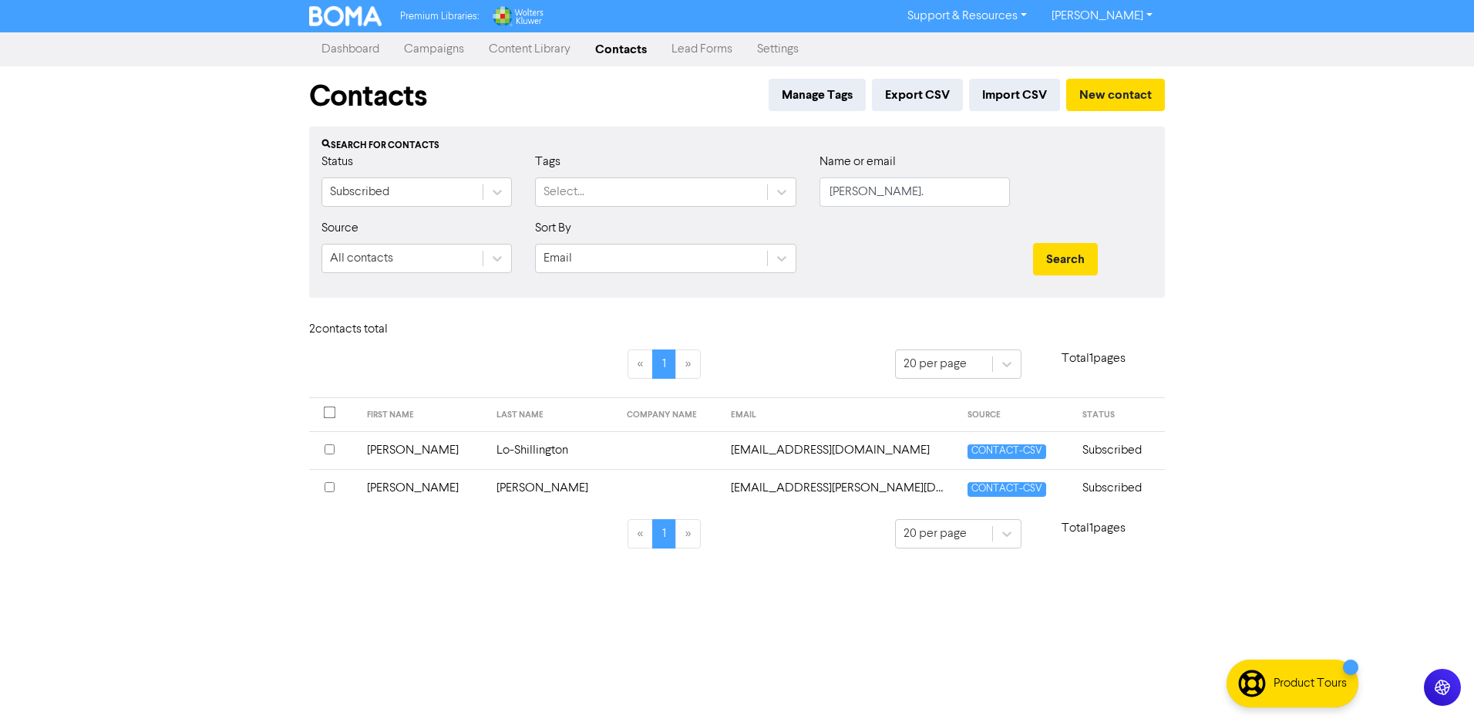
click at [488, 486] on td "[PERSON_NAME]" at bounding box center [552, 488] width 130 height 38
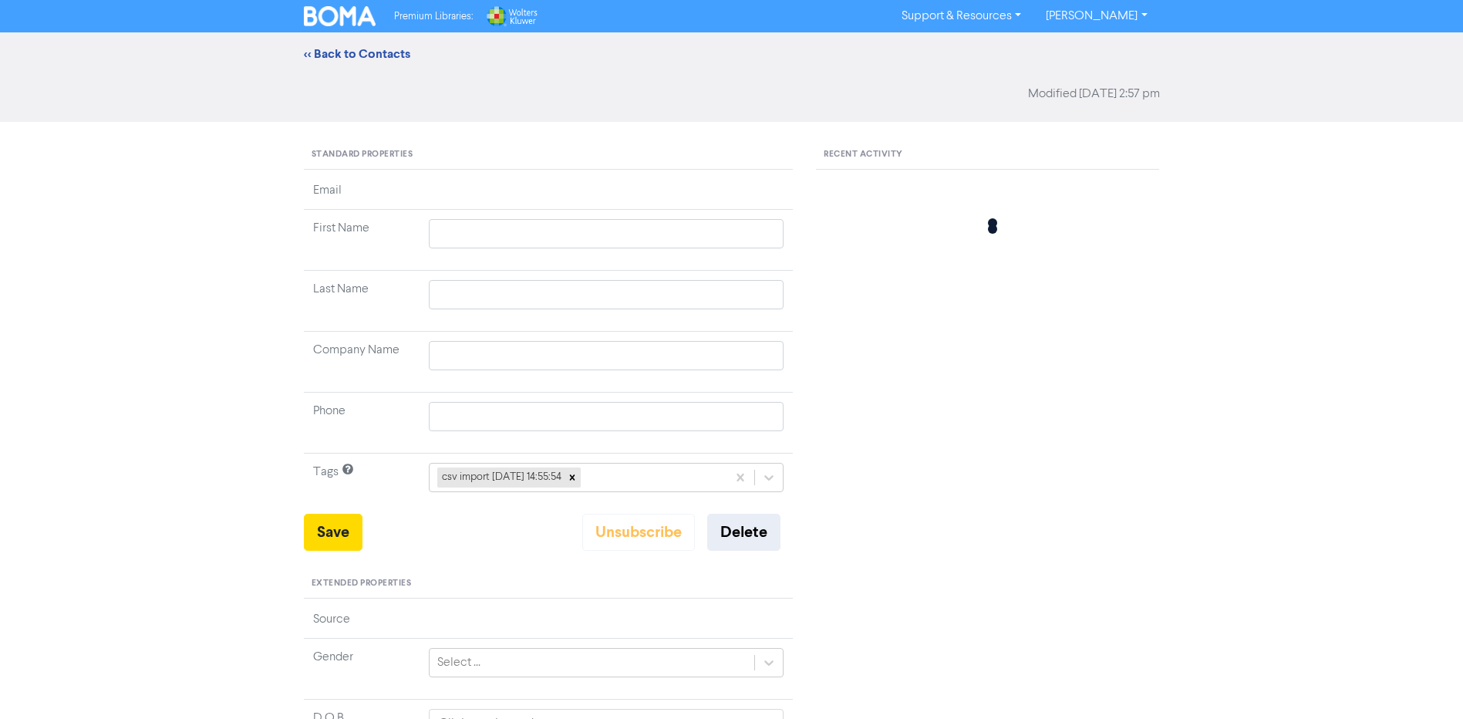
type input "[PERSON_NAME]"
type input "0488960301"
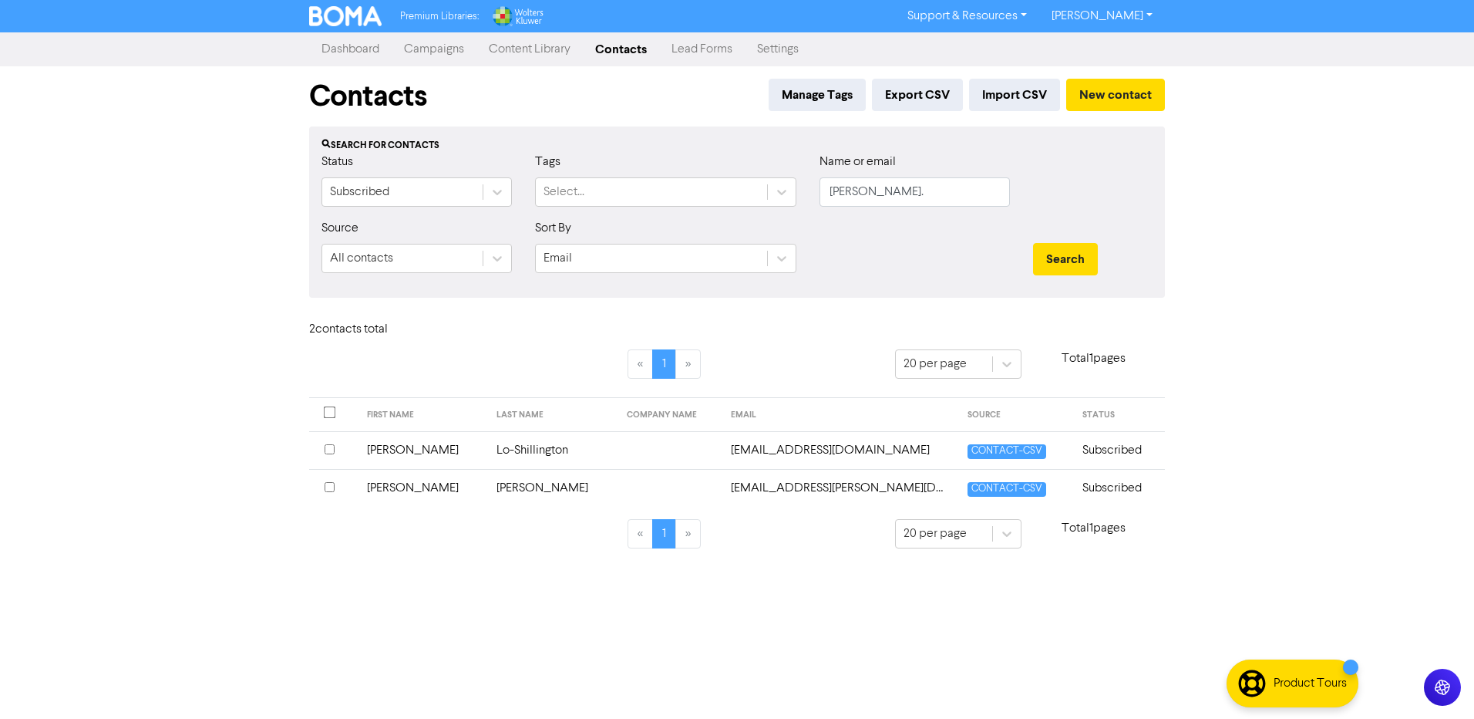
click at [487, 450] on td "Lo-Shillington" at bounding box center [552, 450] width 130 height 38
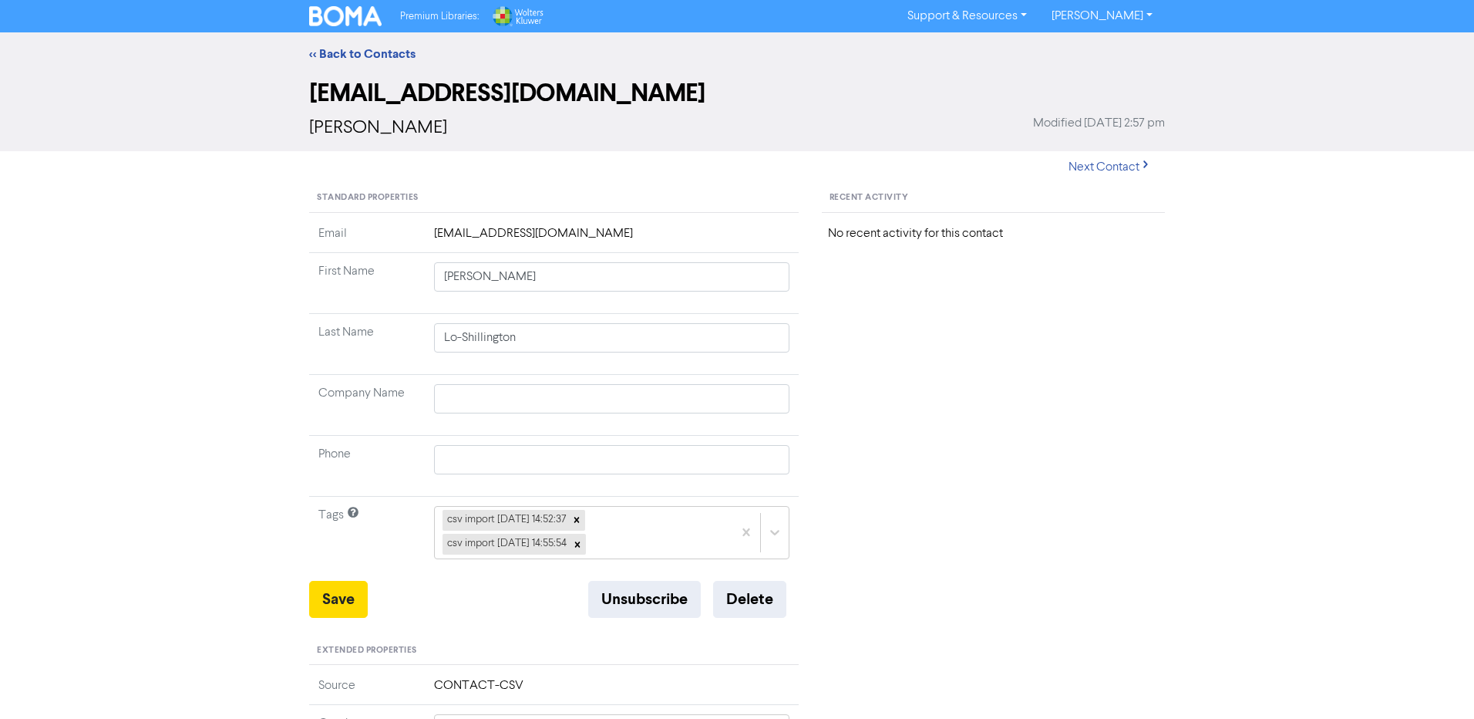
type input "[PERSON_NAME]"
type input "Lo-Shillington"
click at [577, 520] on icon at bounding box center [571, 519] width 11 height 11
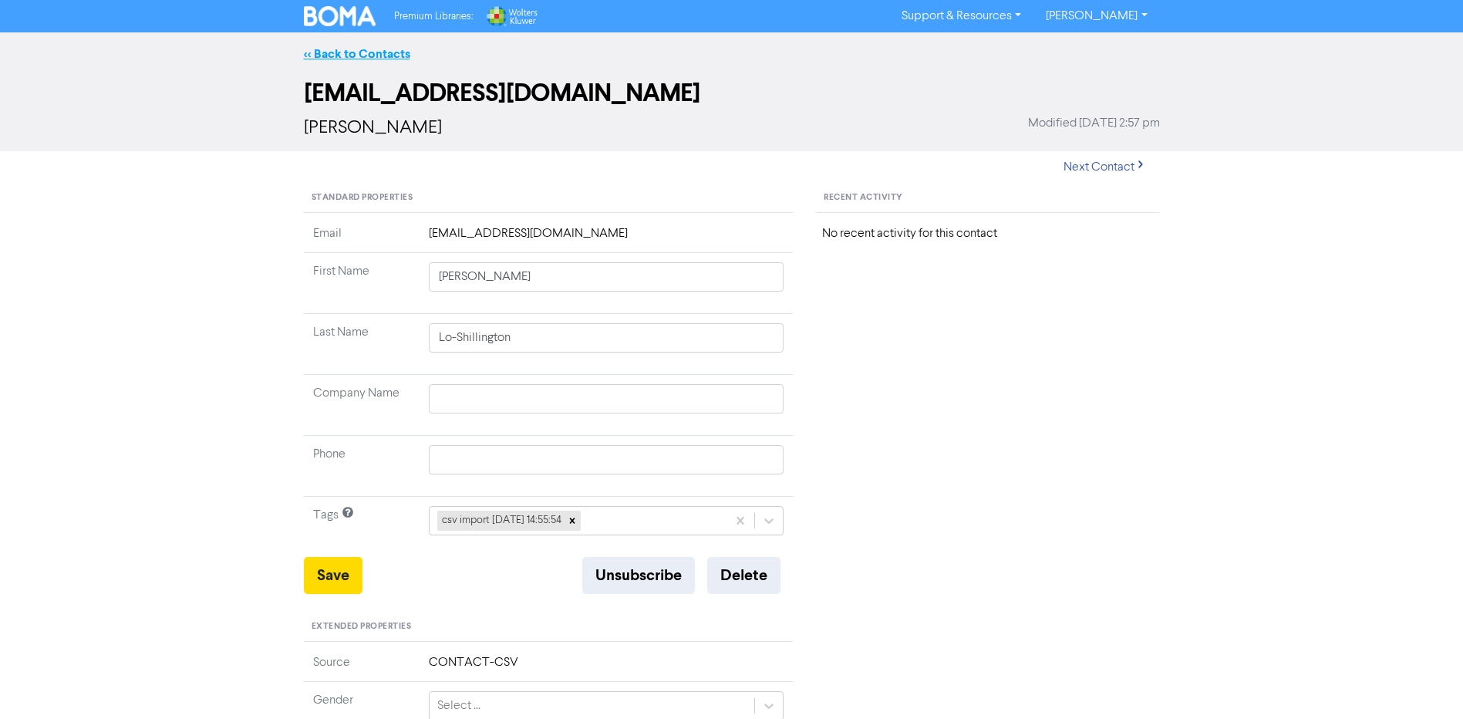
click at [356, 54] on link "<< Back to Contacts" at bounding box center [357, 53] width 106 height 15
